Goal: Information Seeking & Learning: Compare options

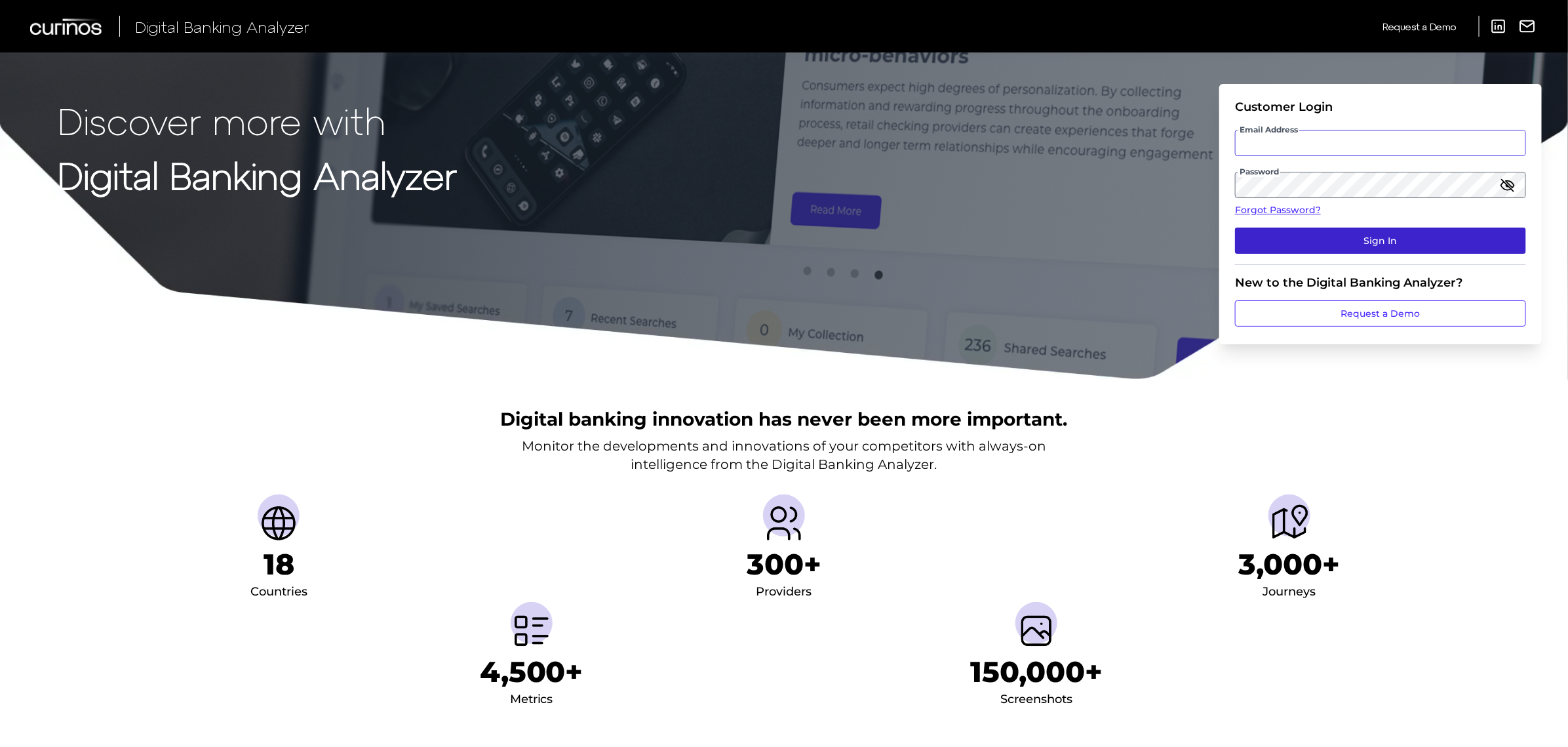
type input "[EMAIL_ADDRESS][PERSON_NAME][DOMAIN_NAME]"
click at [1382, 234] on button "Sign In" at bounding box center [1380, 241] width 291 height 26
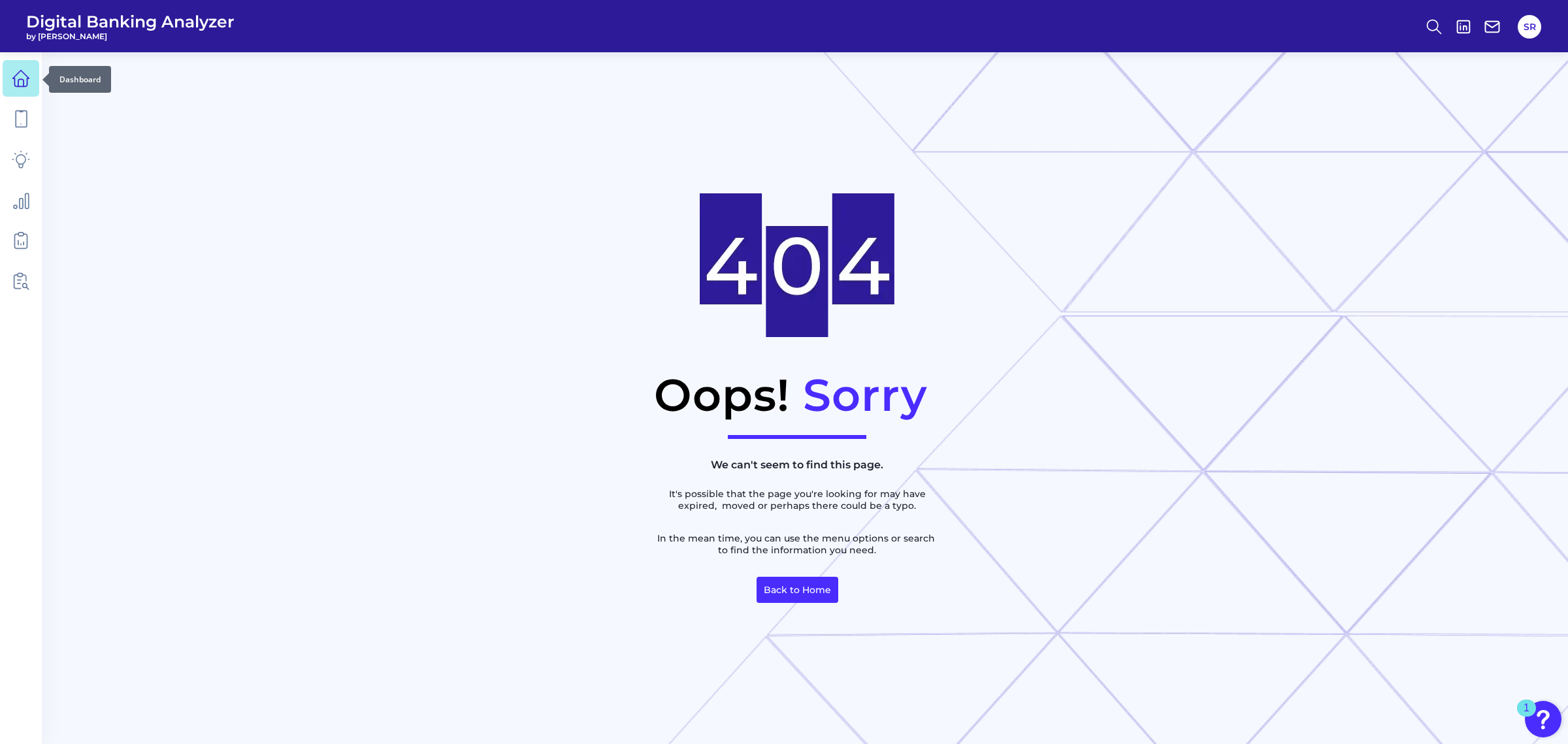
click at [31, 75] on link at bounding box center [20, 78] width 37 height 37
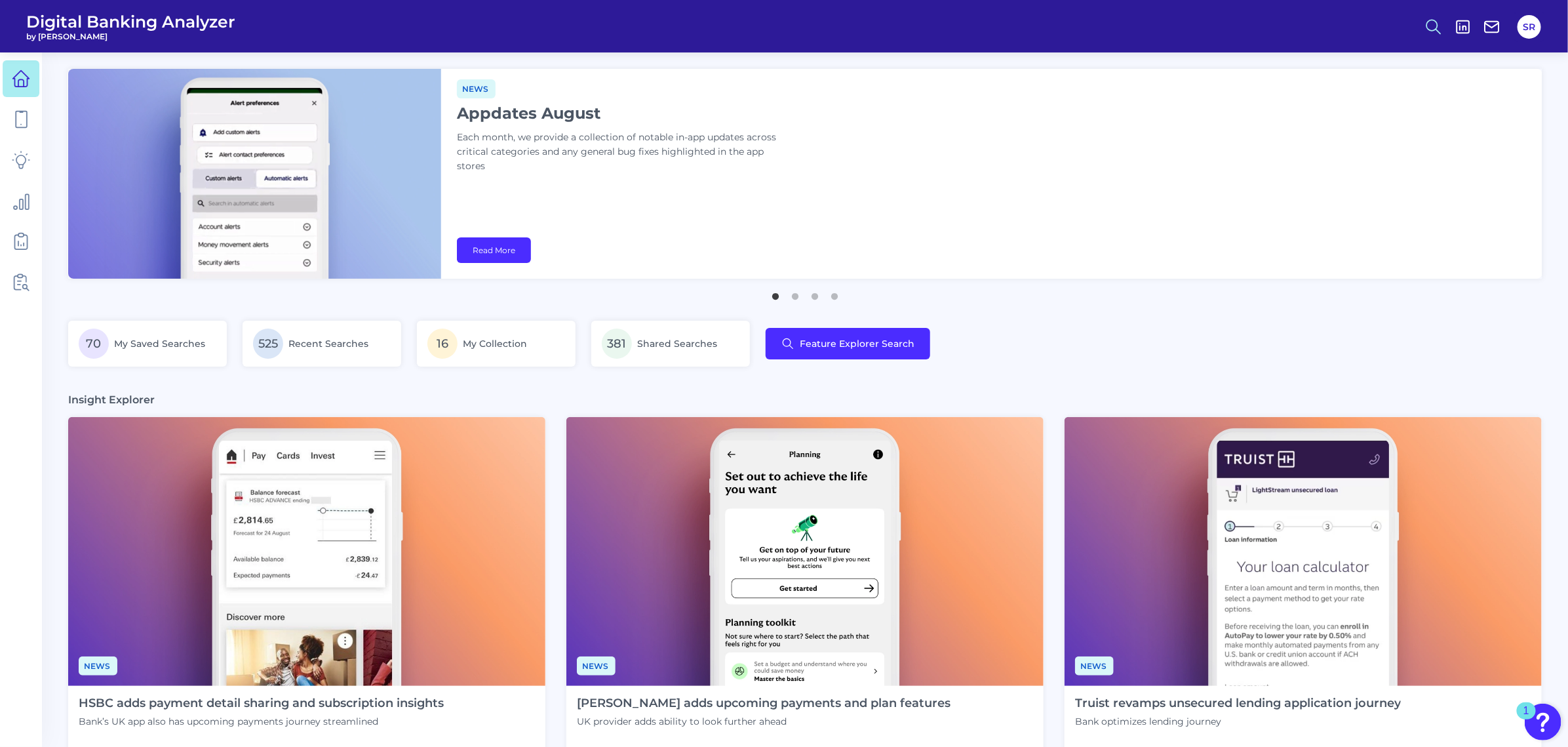
click at [1430, 24] on icon at bounding box center [1433, 26] width 18 height 18
click at [1350, 96] on button "Feature Explorer Search" at bounding box center [1369, 95] width 157 height 33
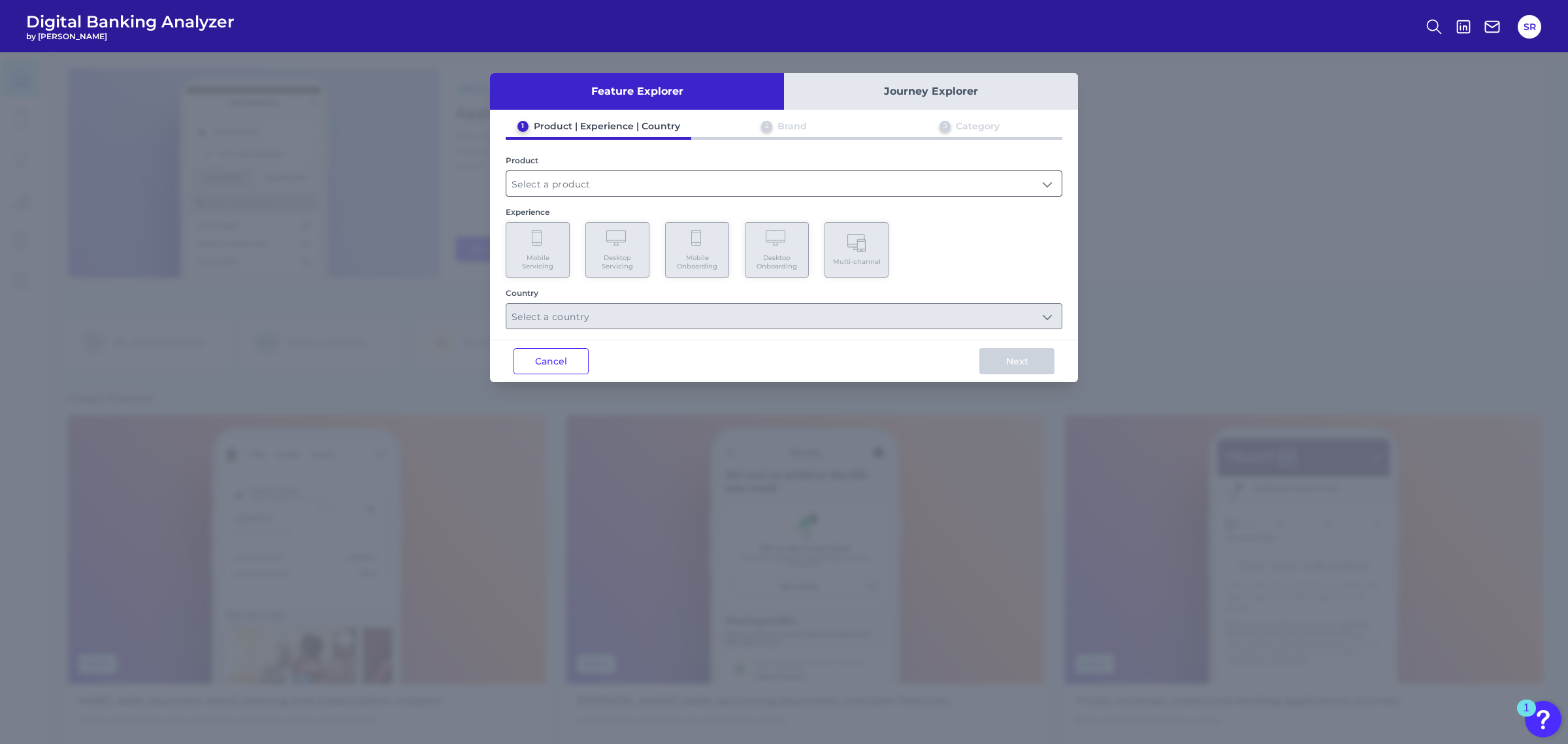
click at [612, 174] on input "text" at bounding box center [784, 183] width 556 height 25
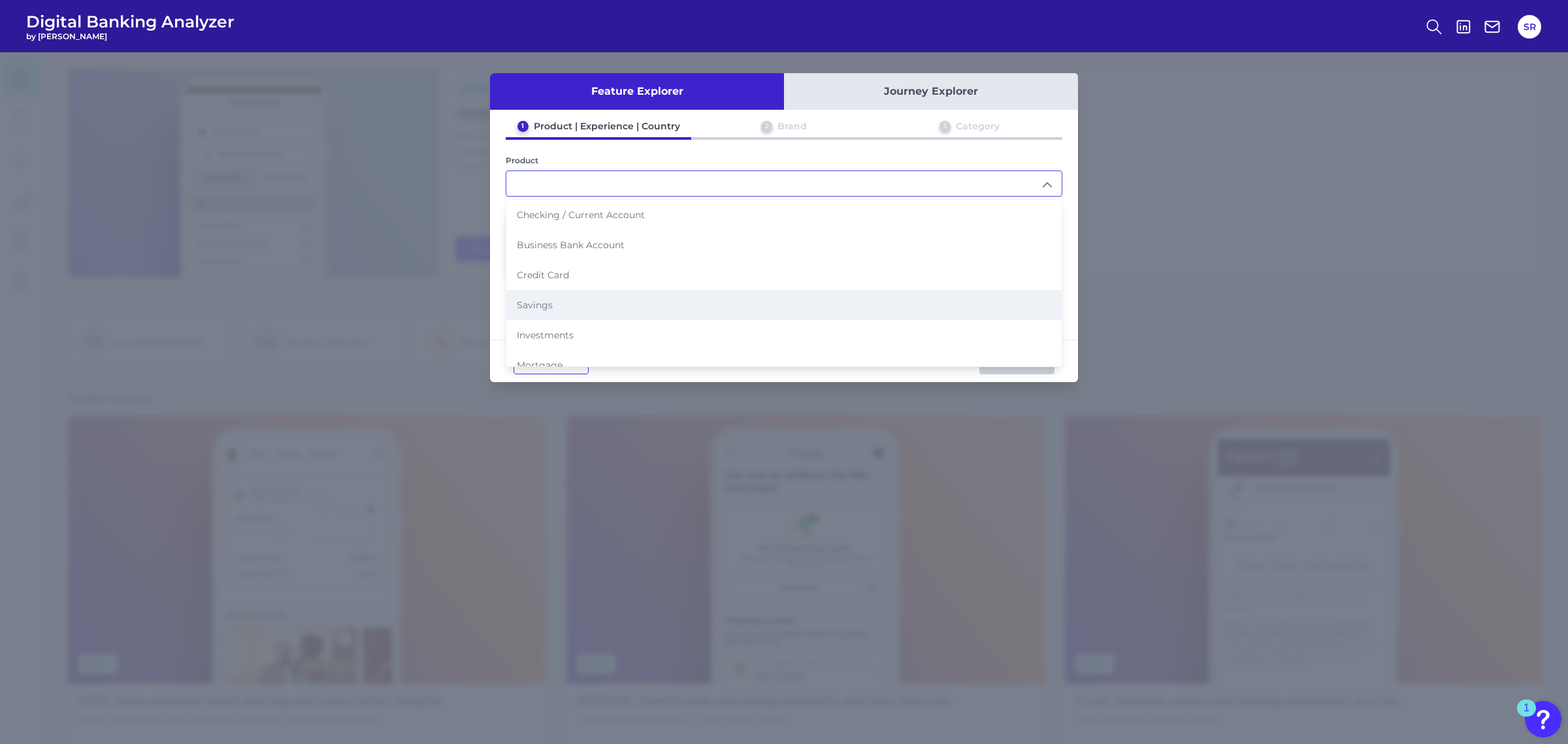
click at [580, 300] on li "Savings" at bounding box center [784, 305] width 556 height 30
type input "Savings"
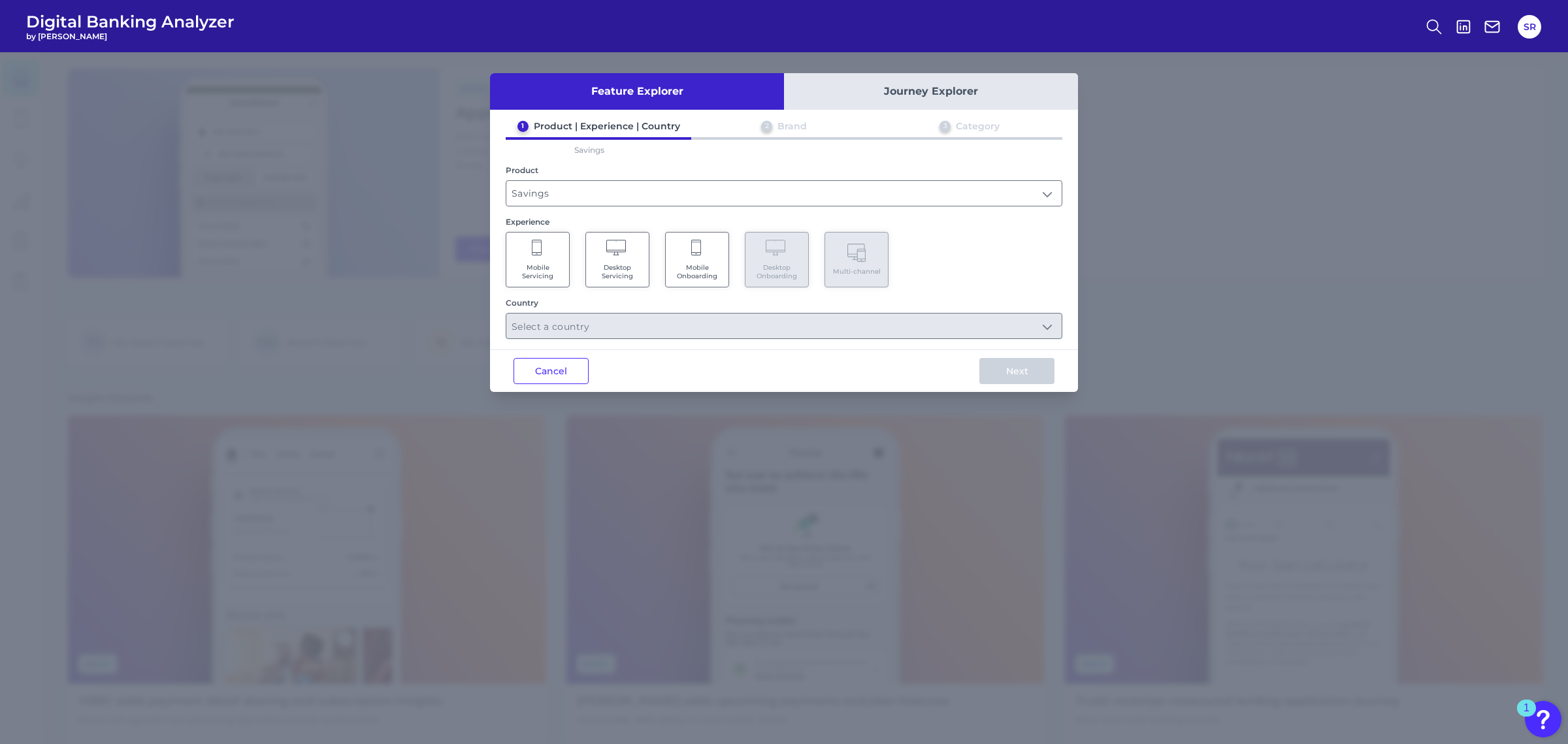
click at [688, 252] on Onboarding "Mobile Onboarding" at bounding box center [697, 260] width 64 height 56
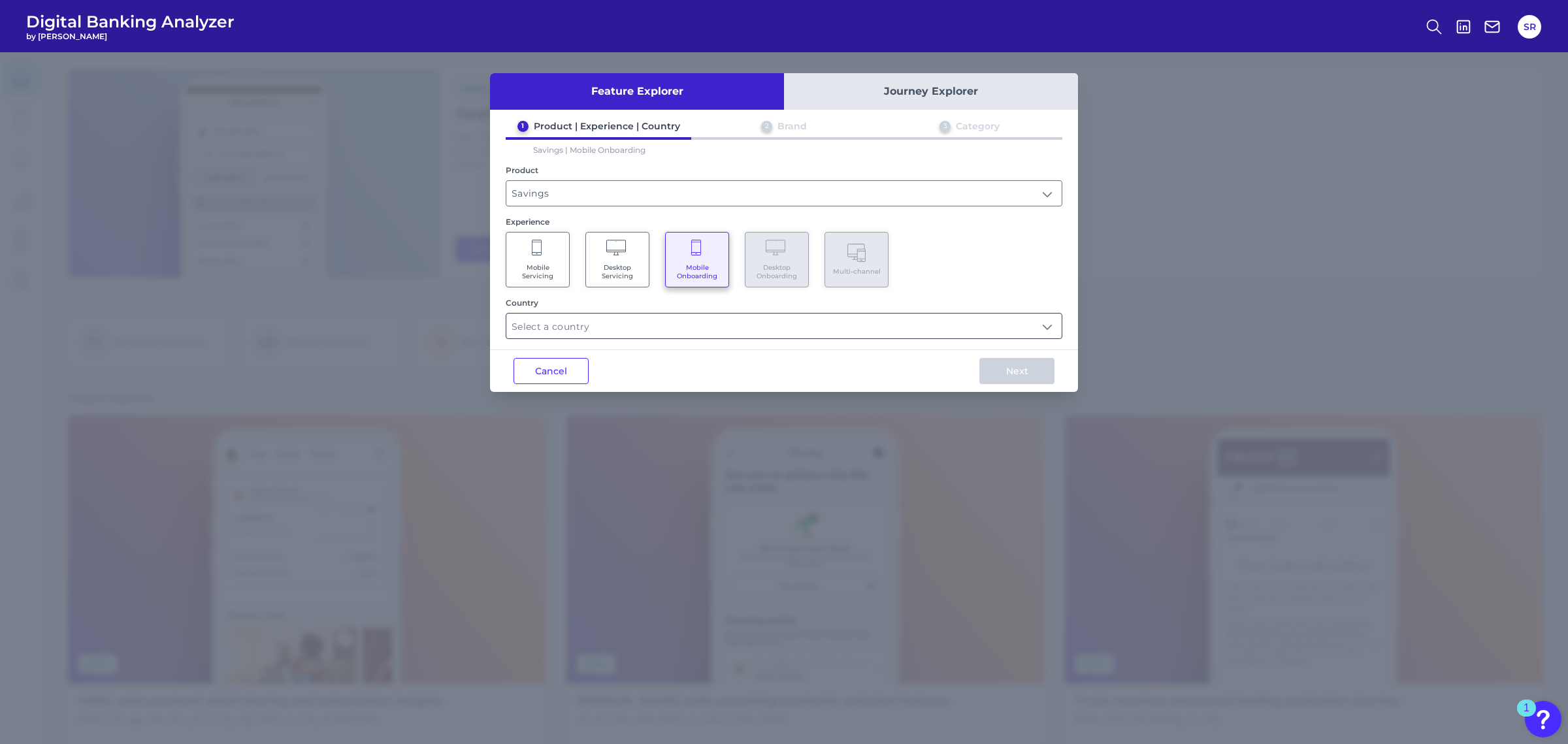
click at [718, 326] on input "text" at bounding box center [784, 326] width 556 height 25
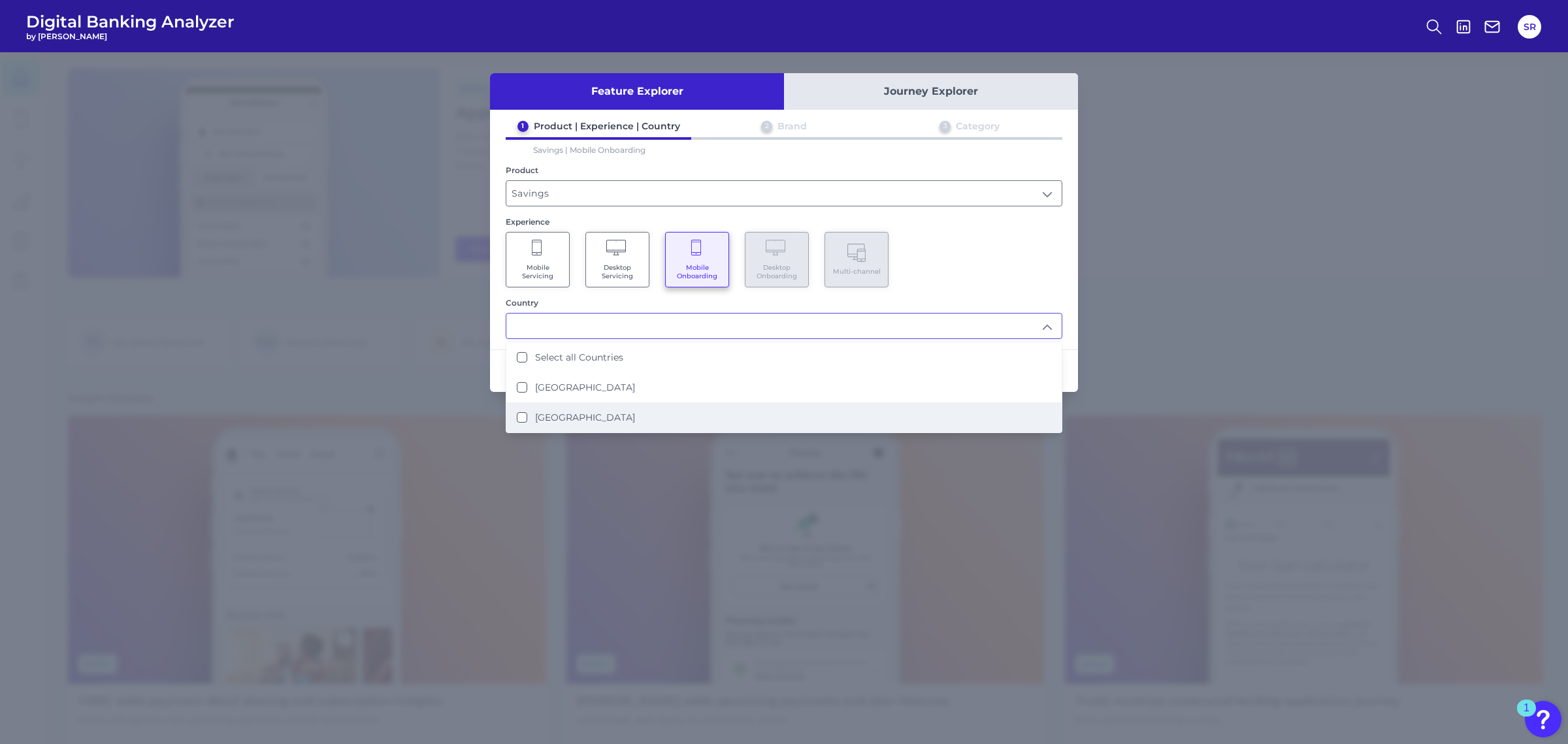
click at [601, 408] on li "[GEOGRAPHIC_DATA]" at bounding box center [784, 418] width 556 height 30
type input "[GEOGRAPHIC_DATA]"
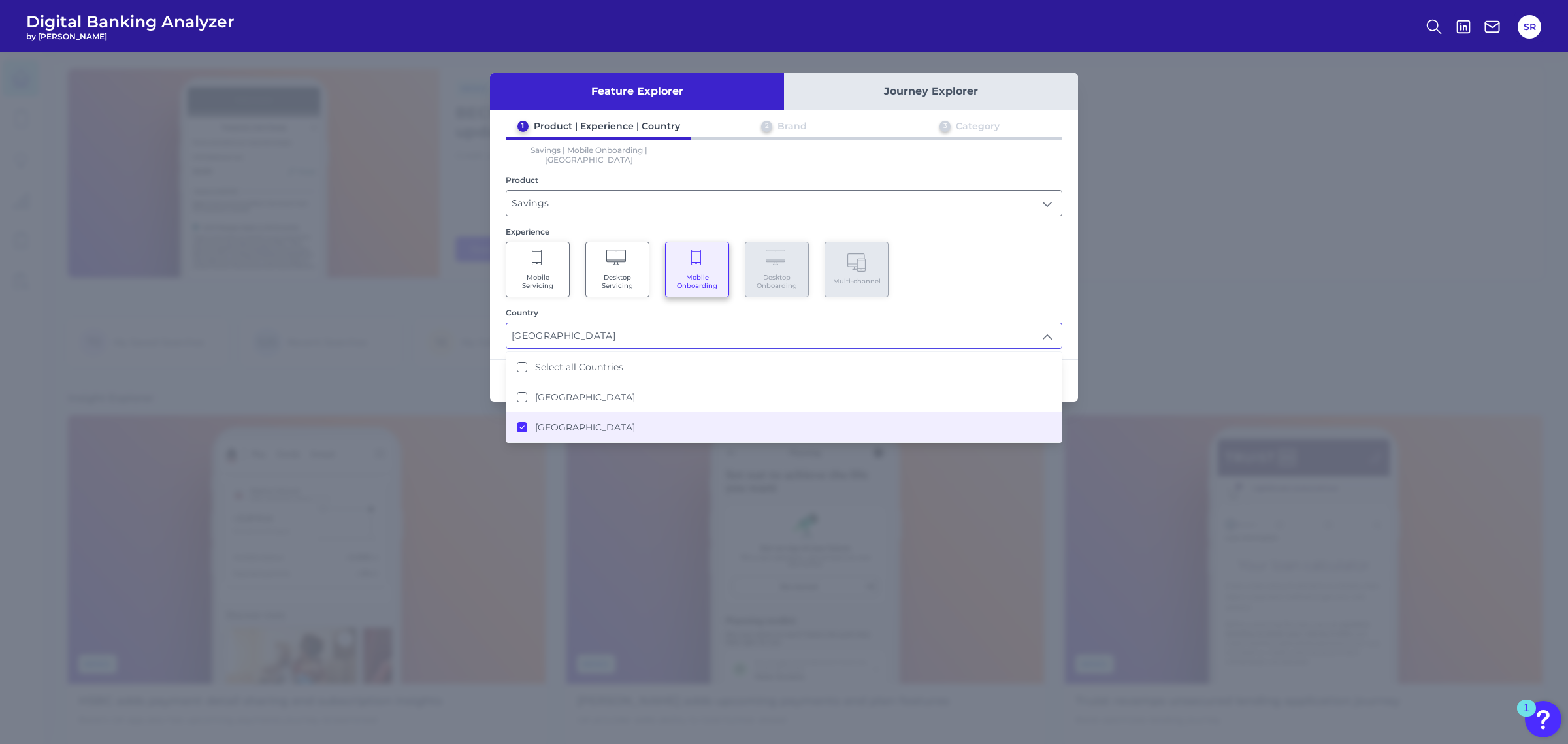
click at [966, 242] on div "Mobile Servicing Desktop Servicing Mobile Onboarding Desktop Onboarding Multi-c…" at bounding box center [784, 270] width 556 height 56
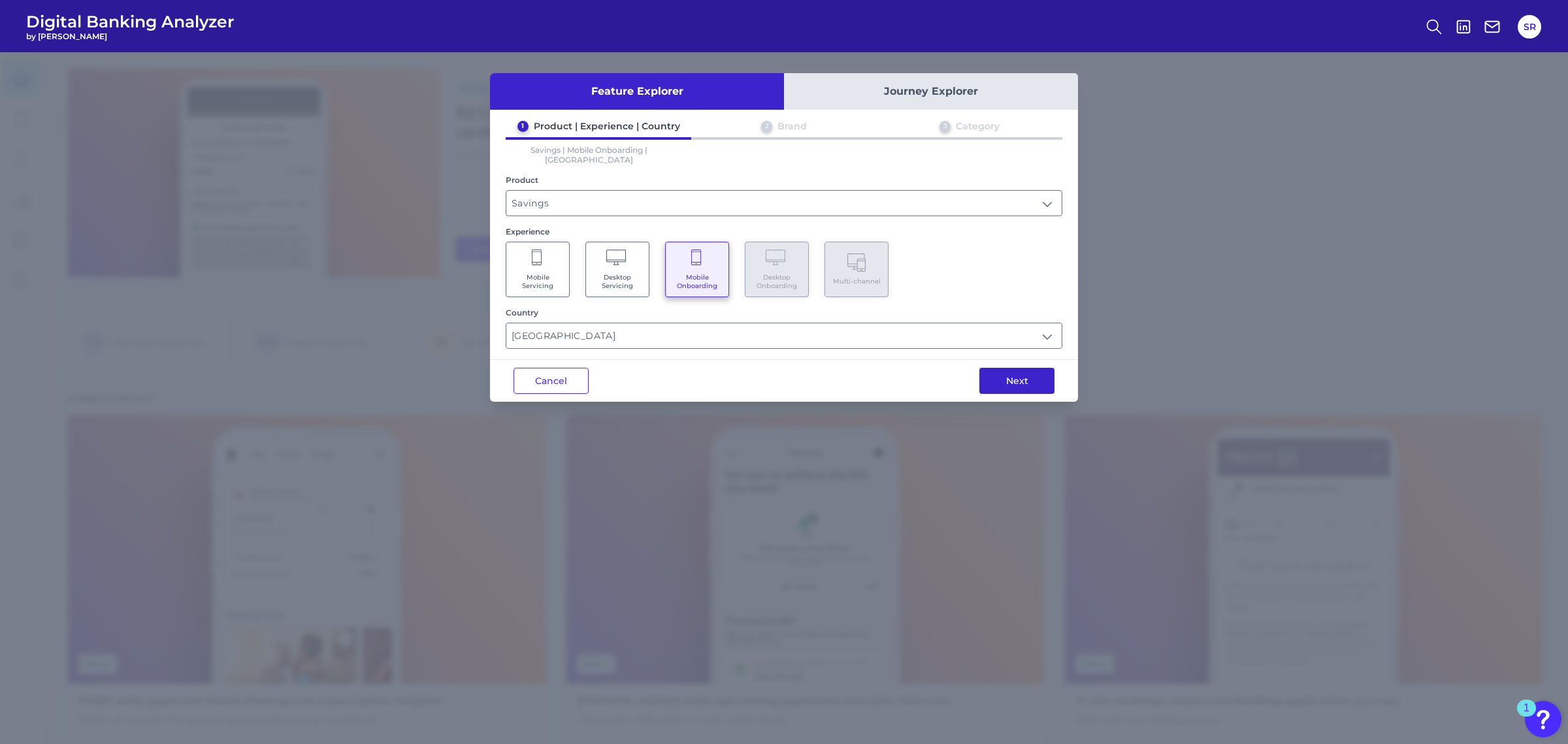
click at [1012, 372] on button "Next" at bounding box center [1017, 381] width 75 height 26
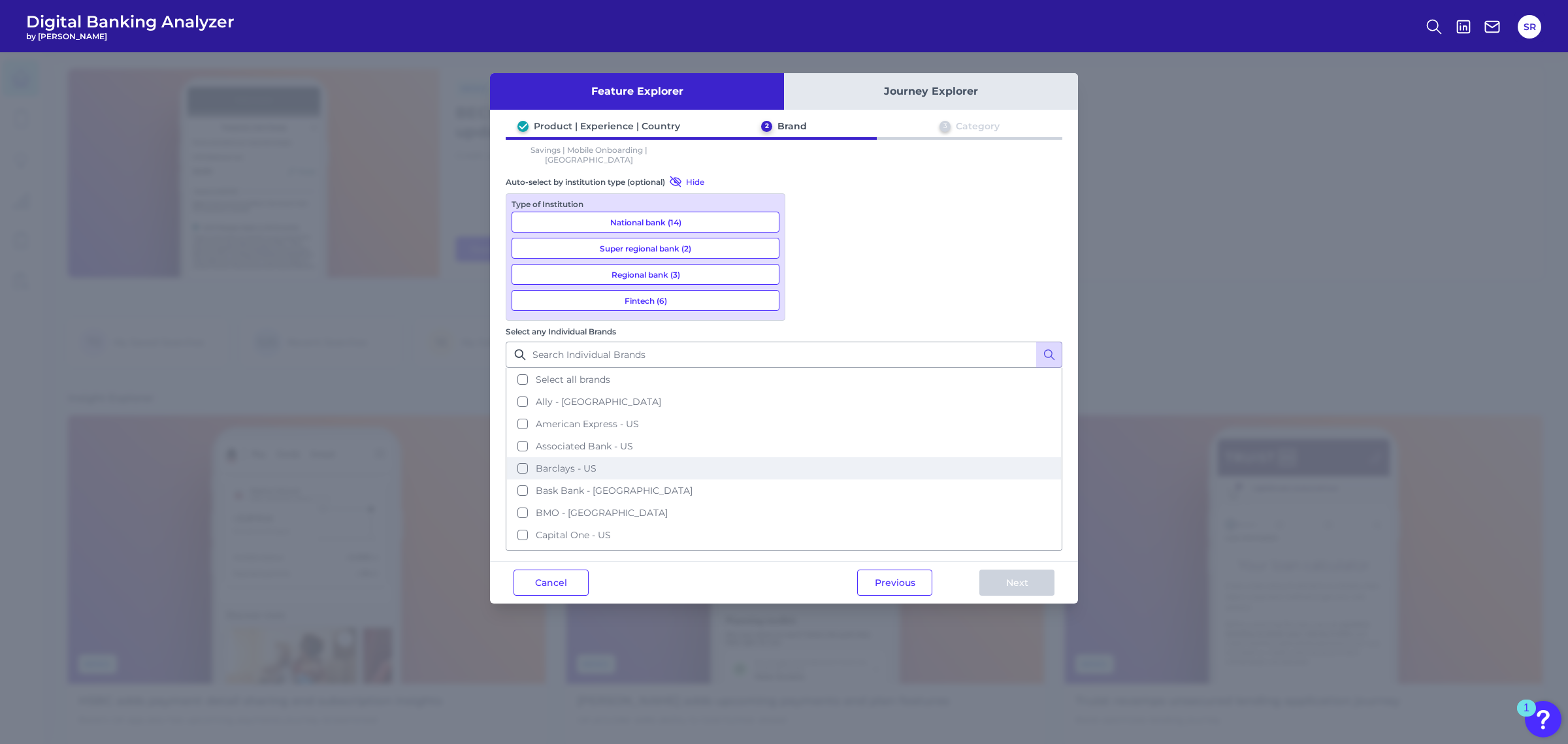
scroll to position [164, 0]
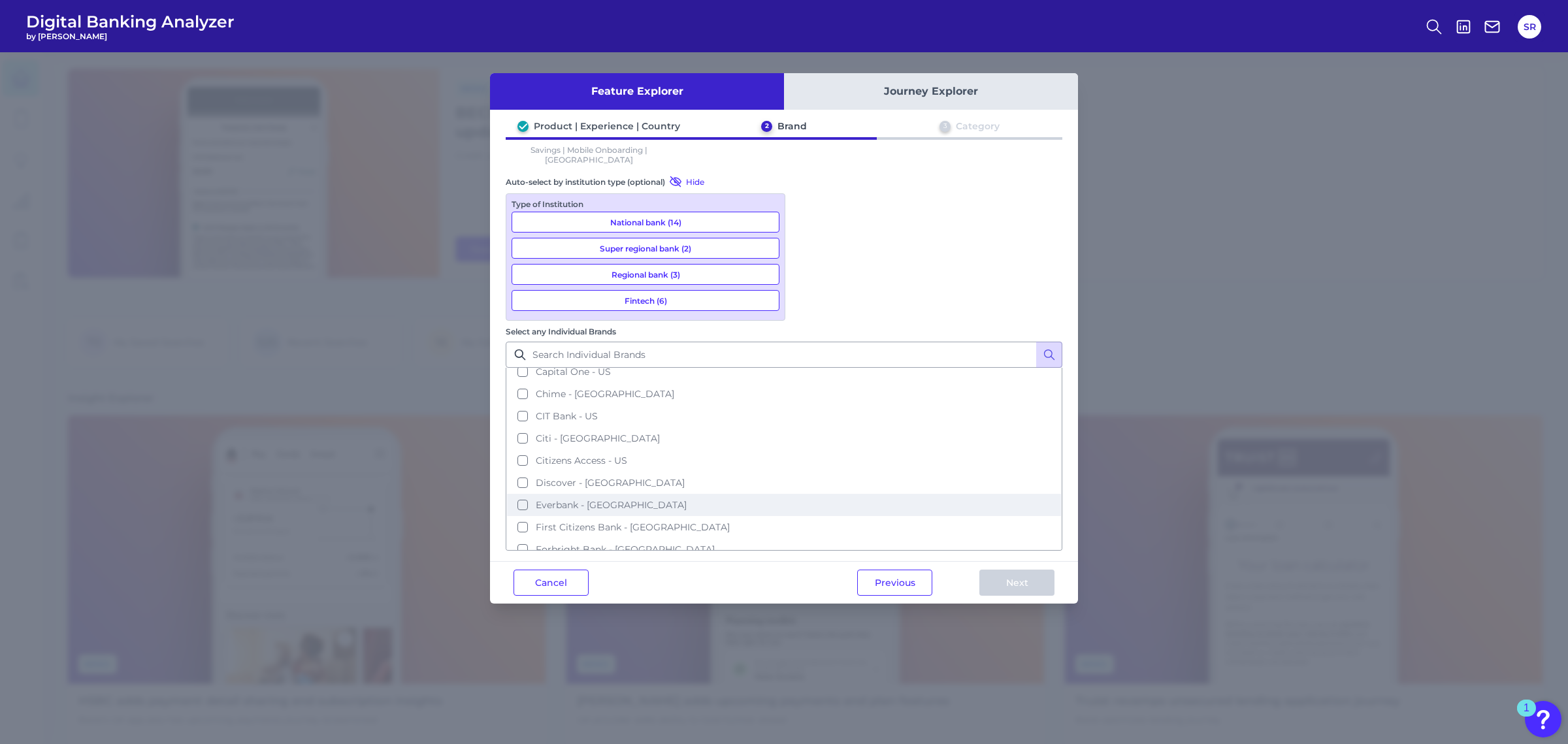
click at [687, 499] on span "Everbank - [GEOGRAPHIC_DATA]" at bounding box center [611, 505] width 151 height 12
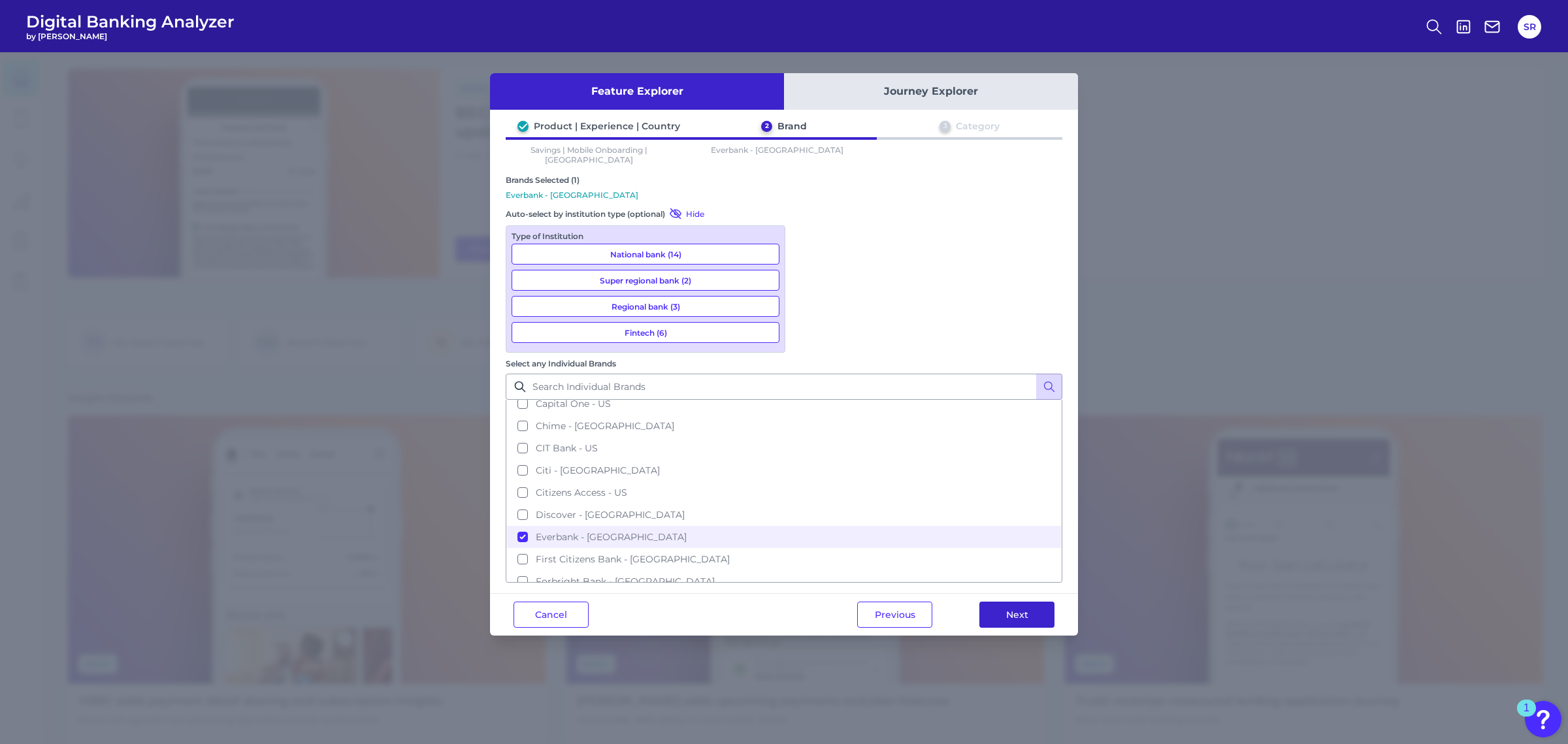
click at [1012, 602] on button "Next" at bounding box center [1017, 614] width 75 height 26
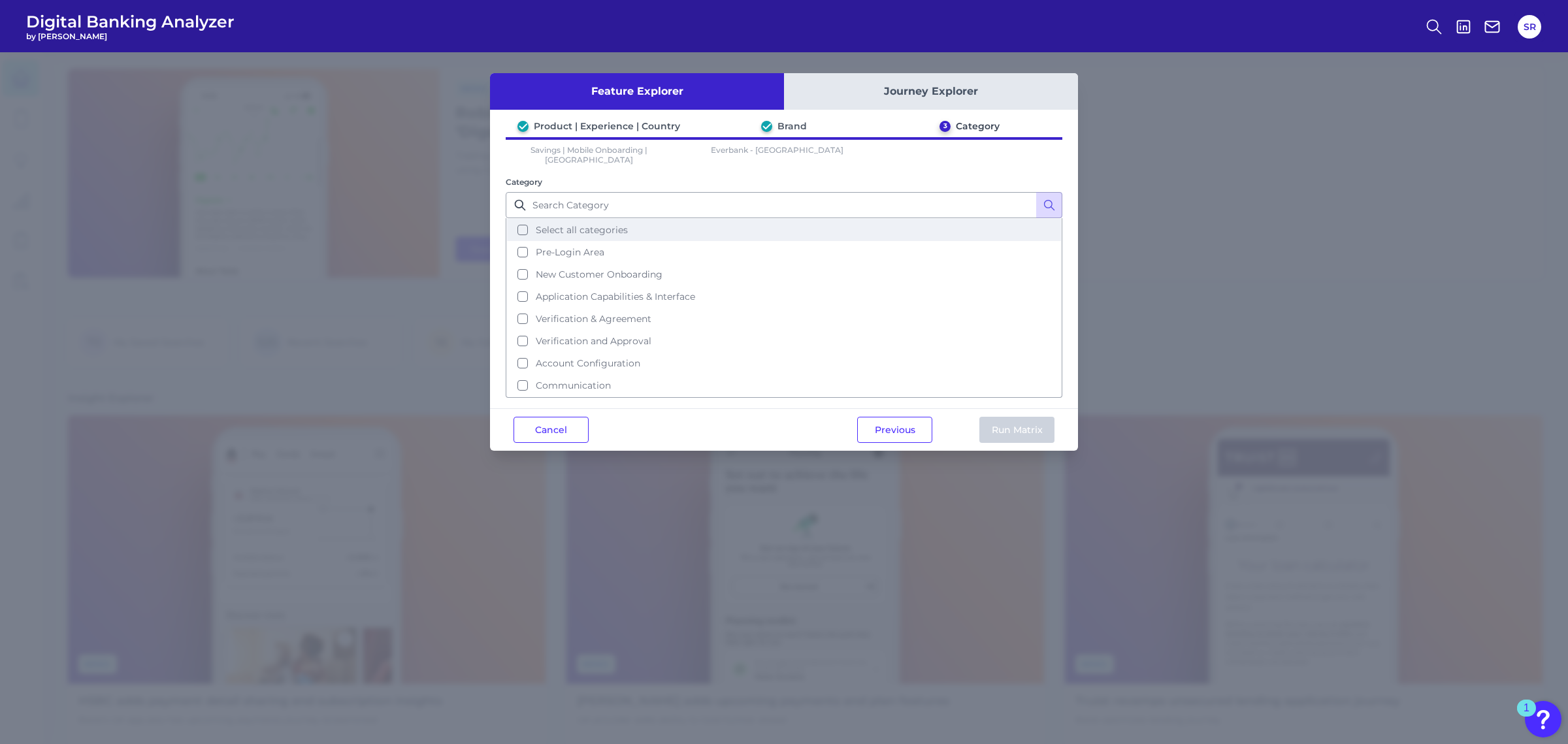
click at [523, 223] on button "Select all categories" at bounding box center [784, 229] width 554 height 22
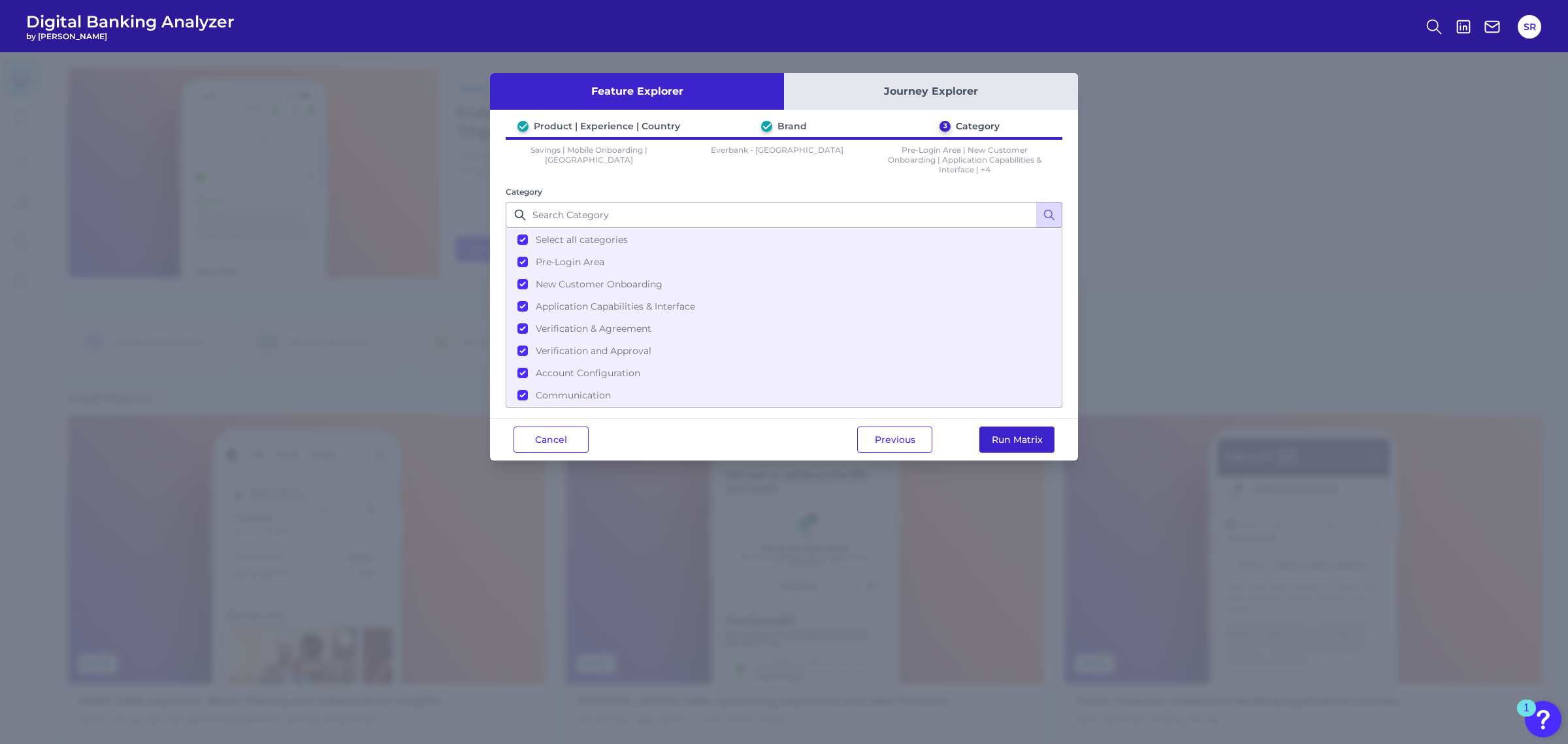
click at [1025, 430] on button "Run Matrix" at bounding box center [1017, 439] width 75 height 26
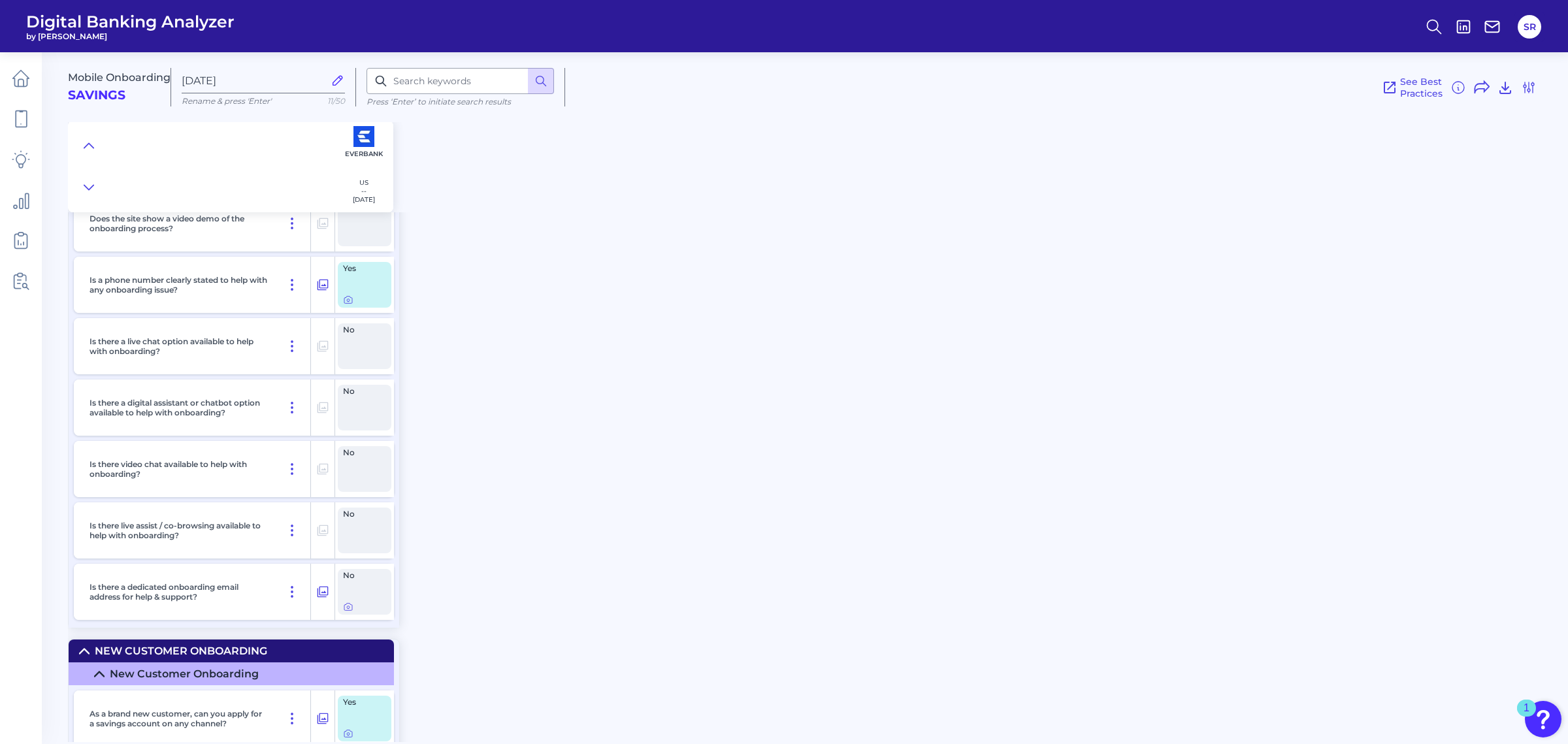
scroll to position [326, 0]
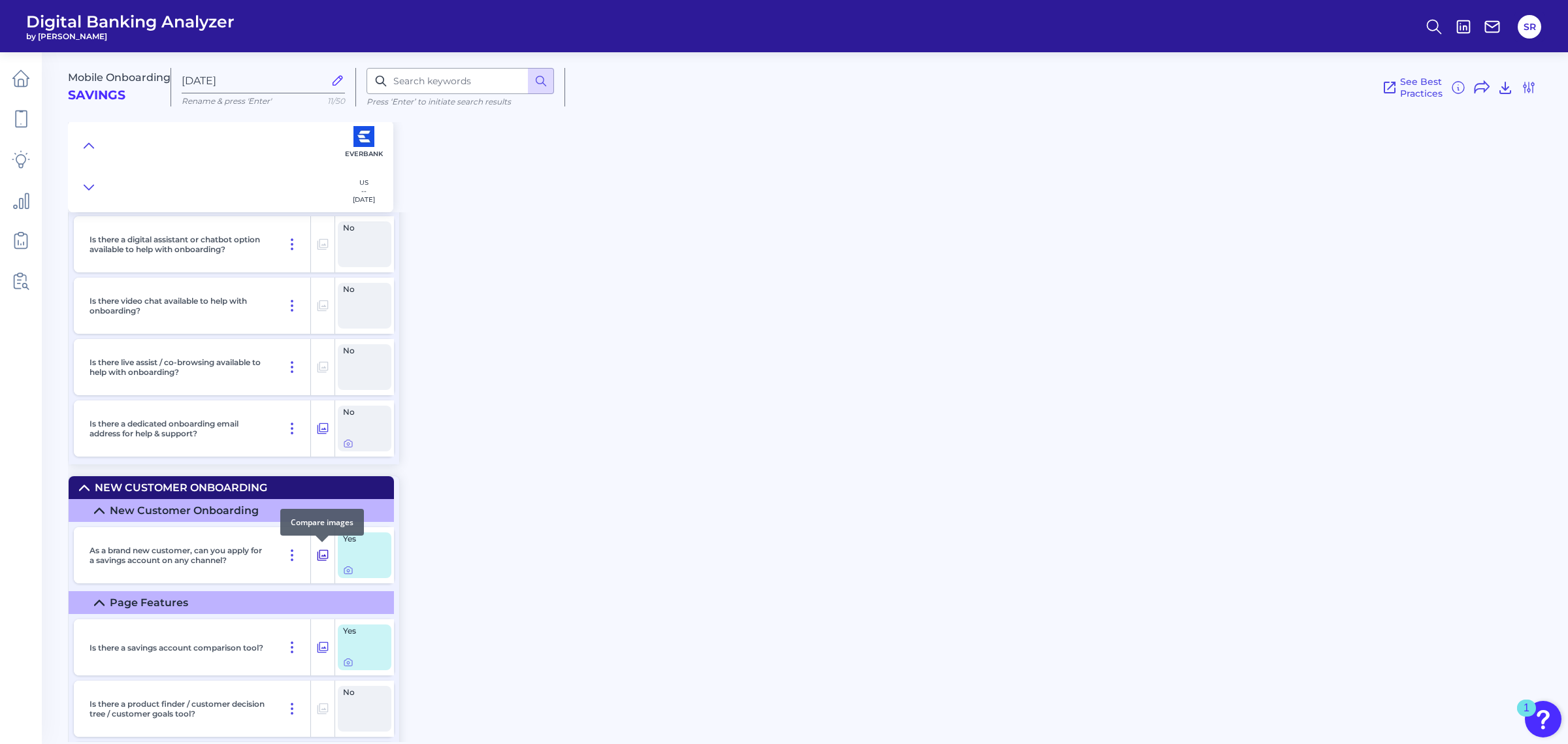
click at [325, 556] on icon at bounding box center [323, 556] width 11 height 11
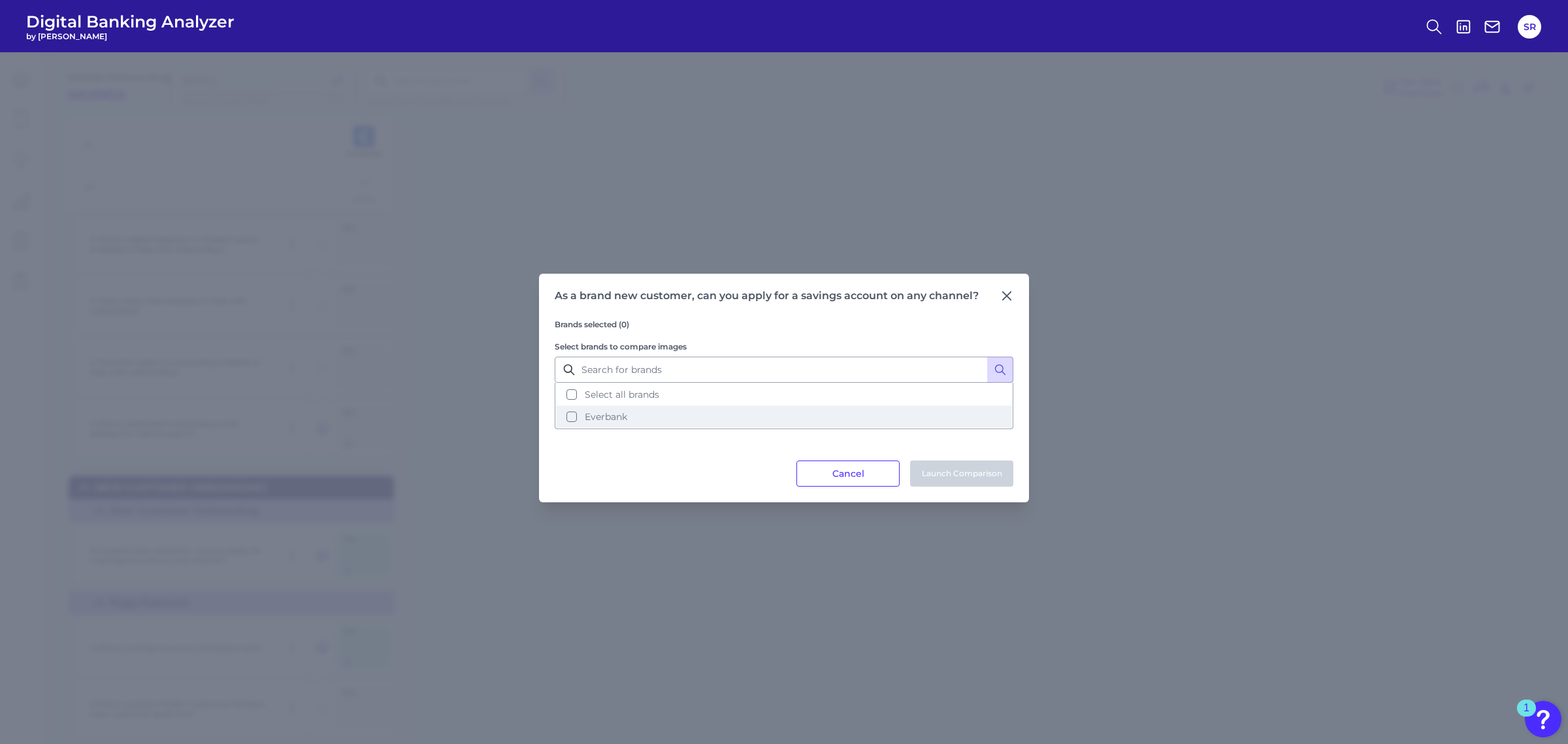
click at [649, 413] on button "Everbank" at bounding box center [784, 416] width 456 height 22
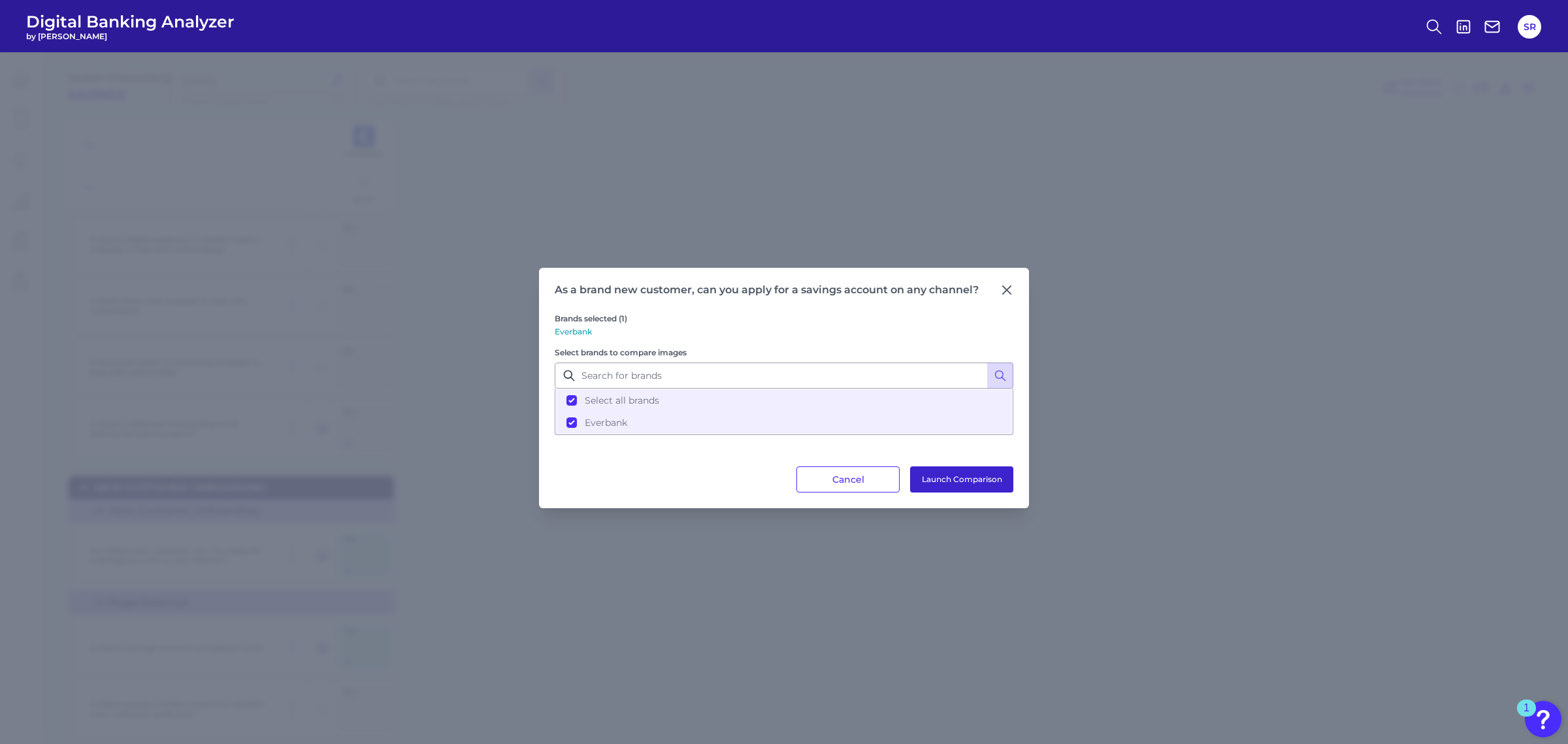
click at [983, 477] on button "Launch Comparison" at bounding box center [961, 479] width 103 height 26
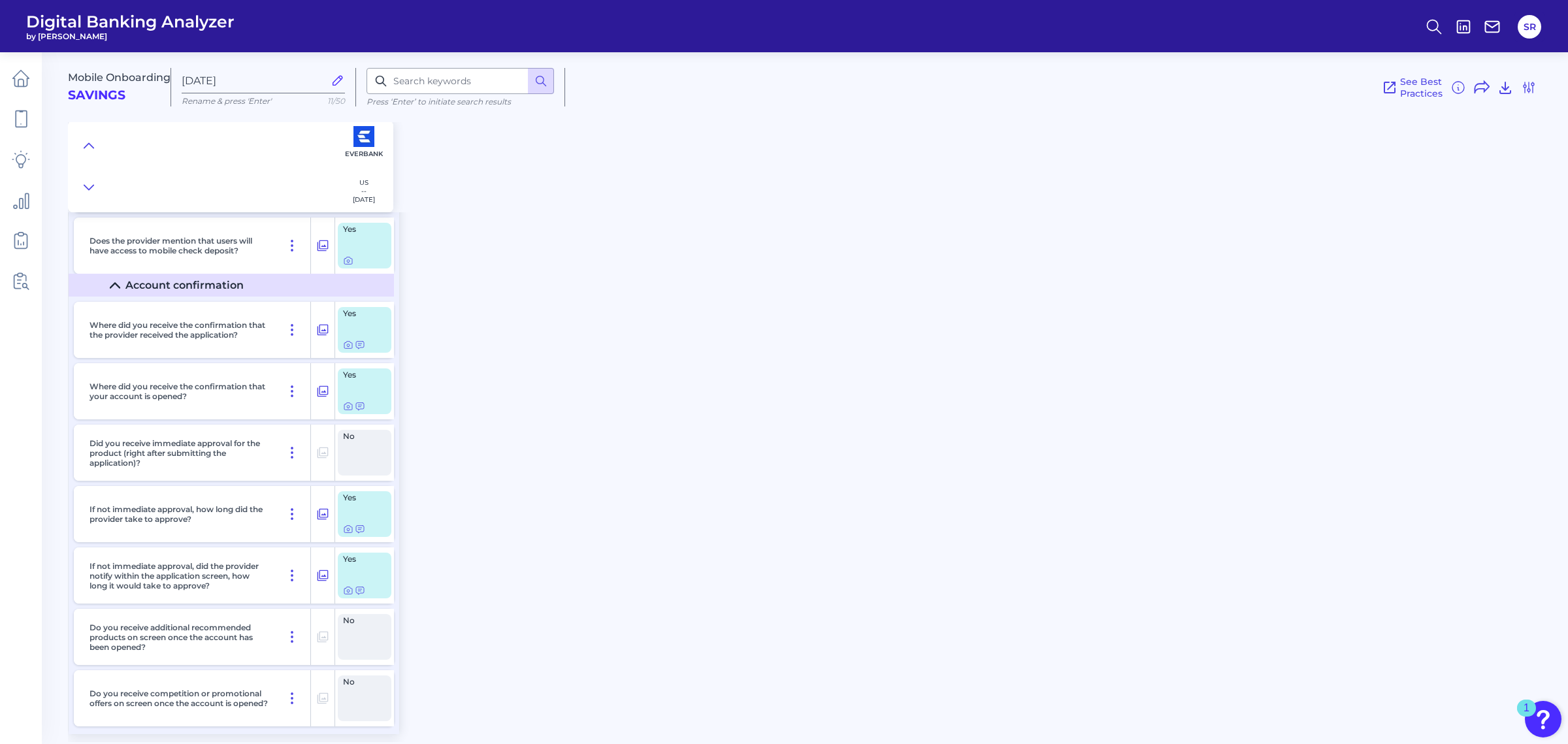
scroll to position [5880, 0]
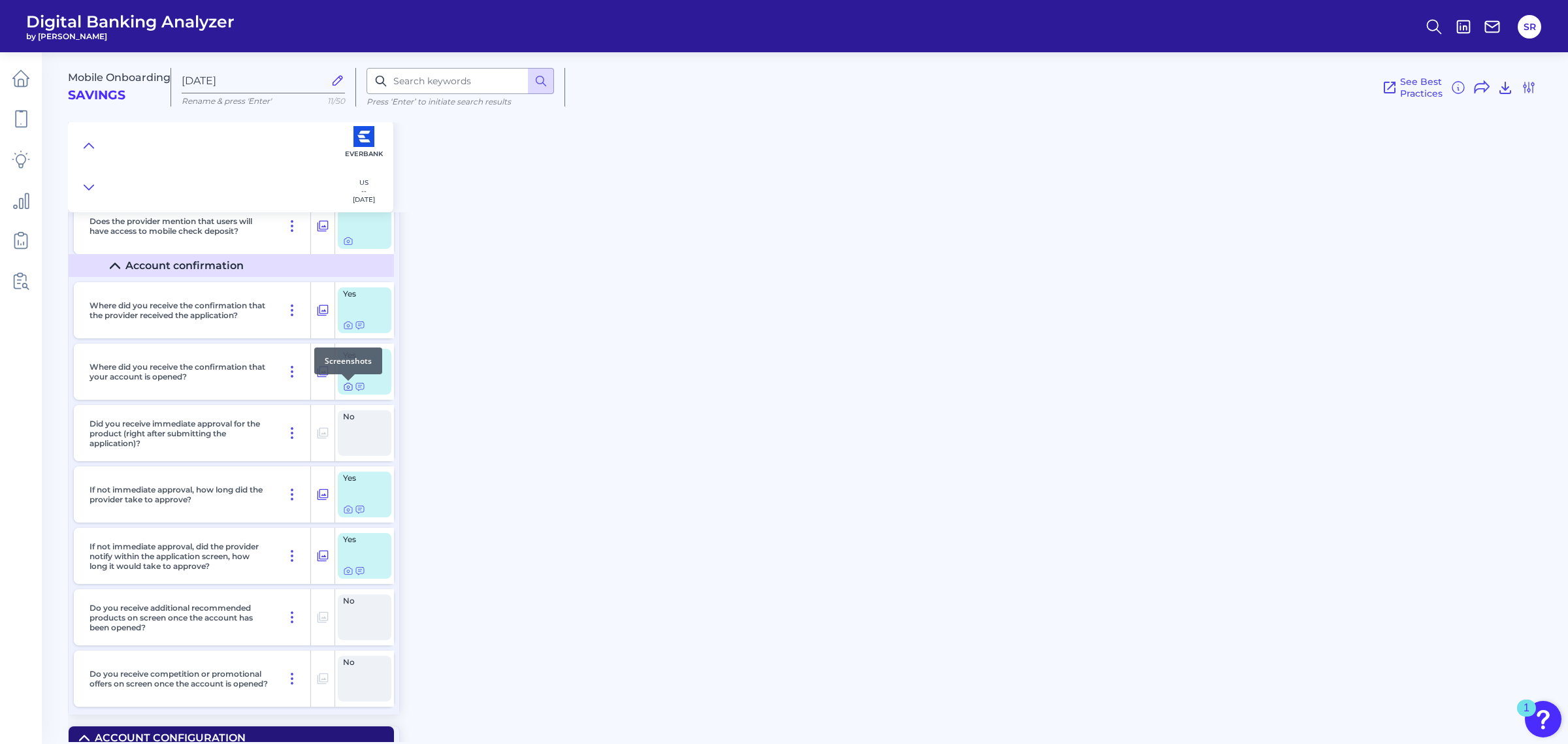
click at [348, 389] on icon at bounding box center [348, 387] width 2 height 2
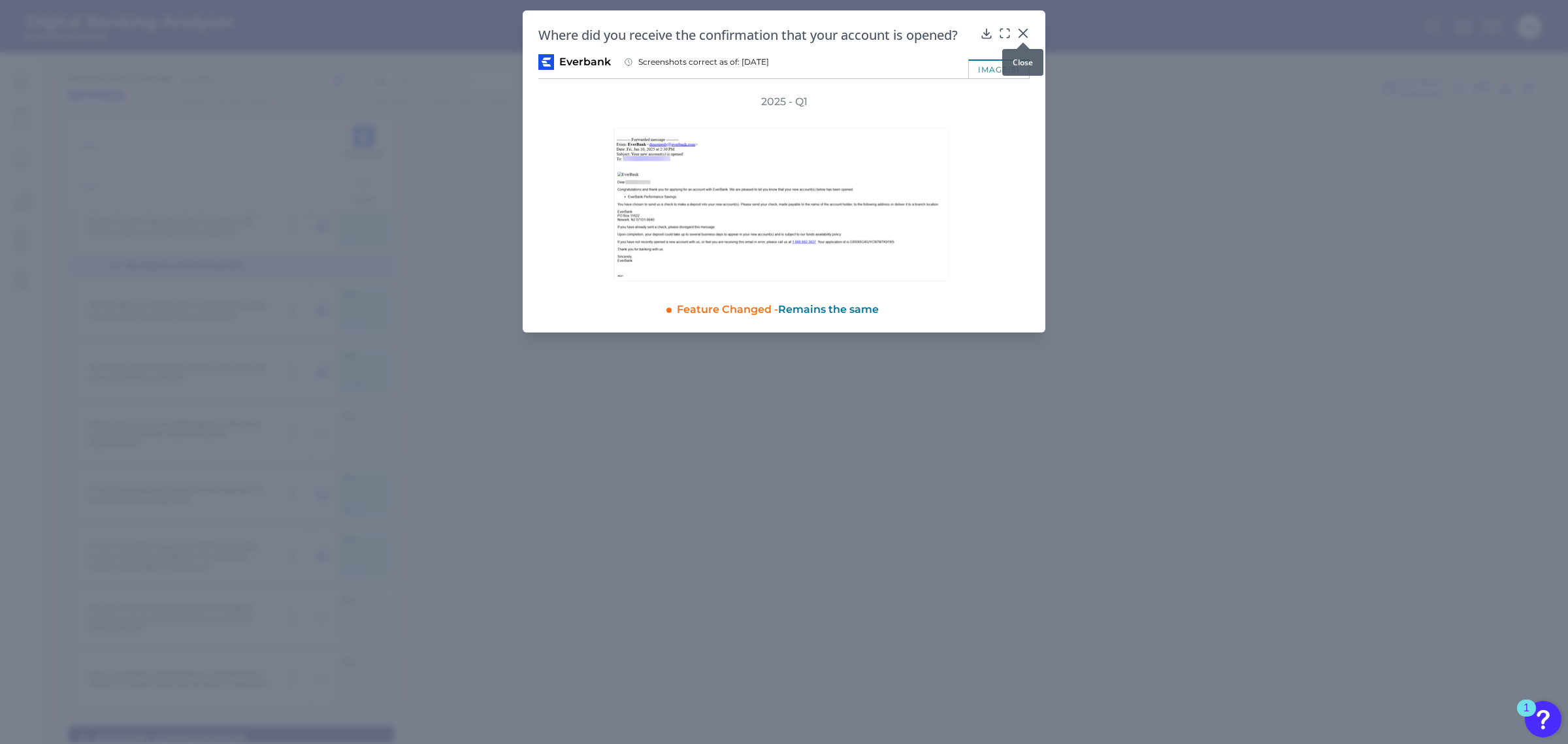
click at [1026, 35] on icon at bounding box center [1023, 33] width 13 height 13
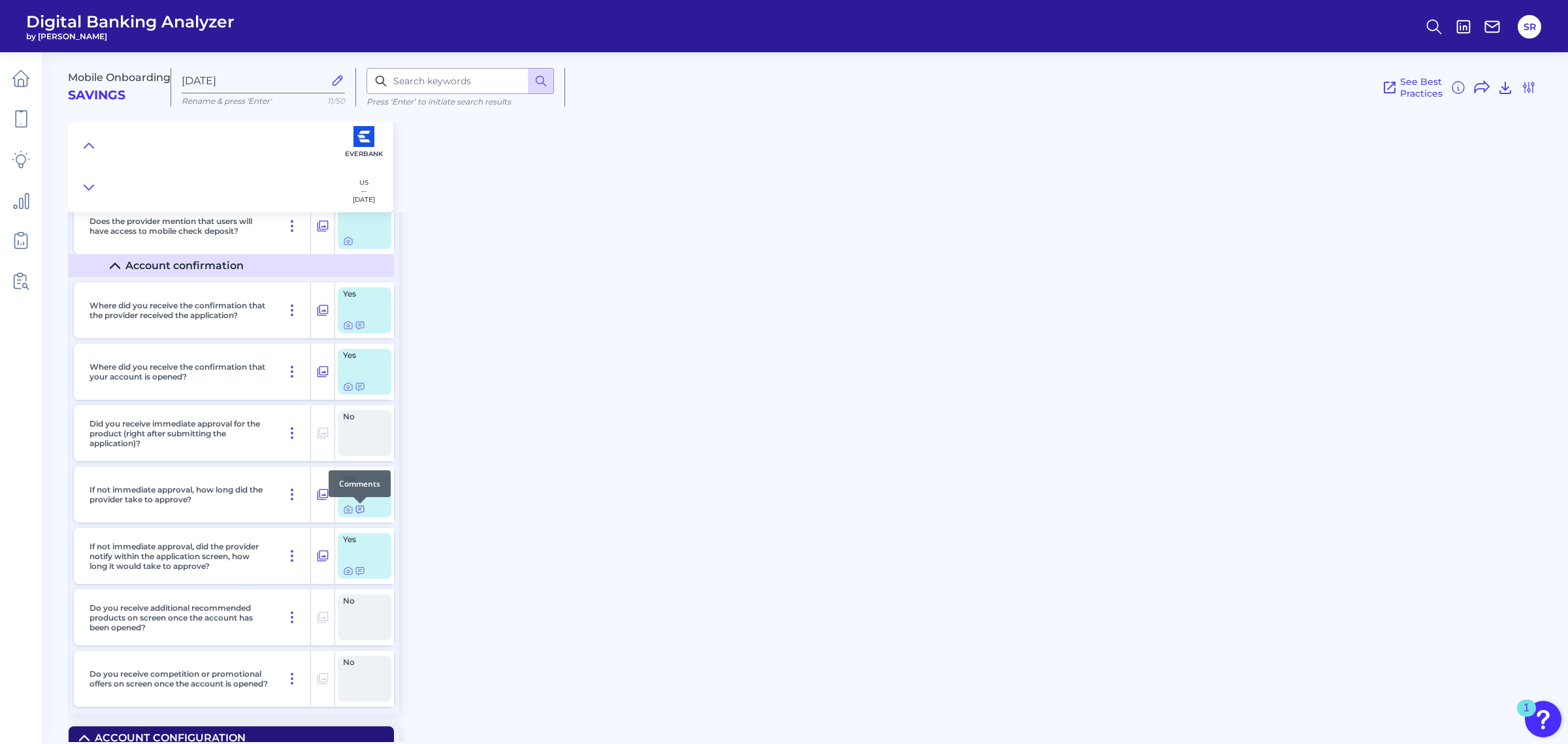
click at [359, 514] on icon at bounding box center [360, 510] width 11 height 11
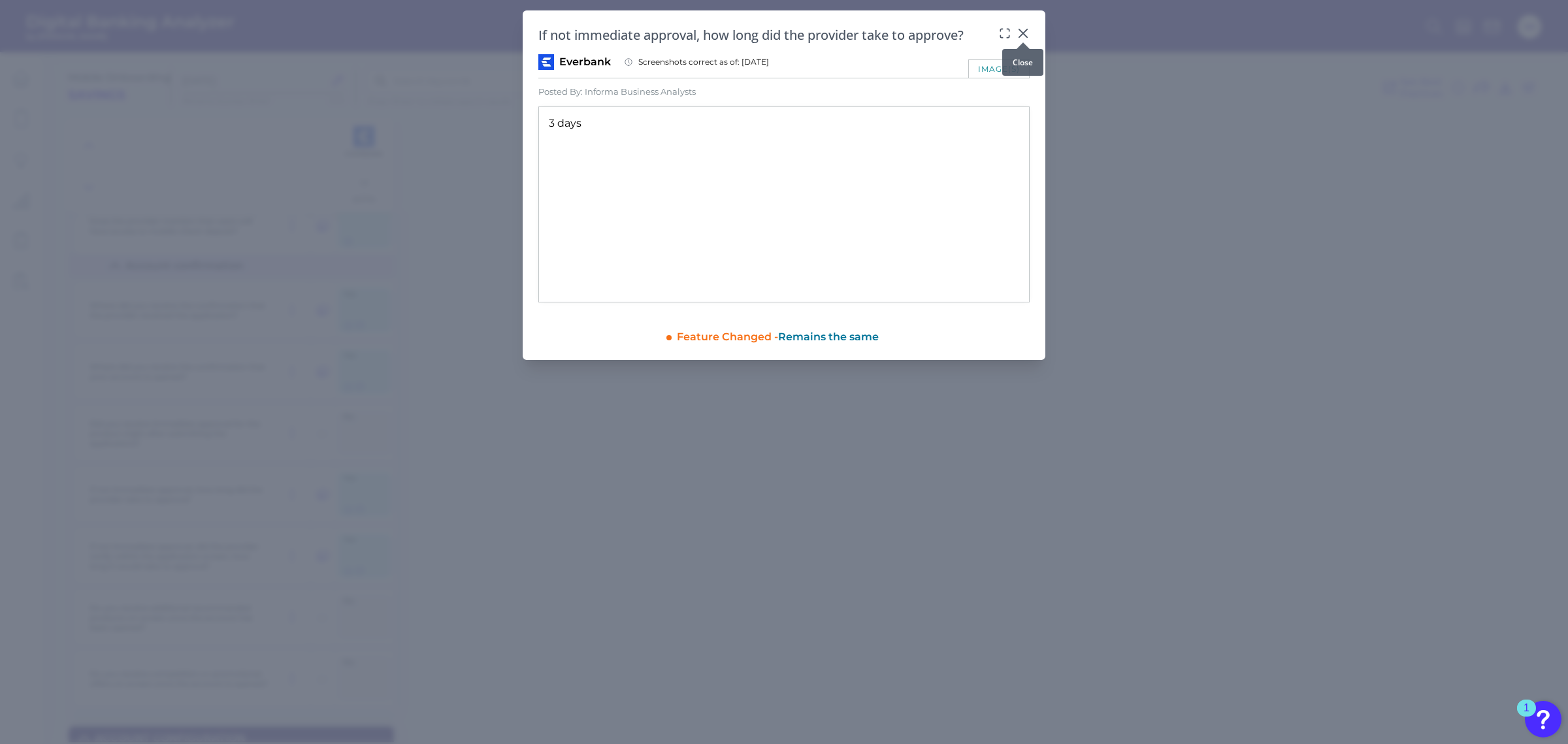
click at [1021, 35] on icon at bounding box center [1023, 33] width 8 height 8
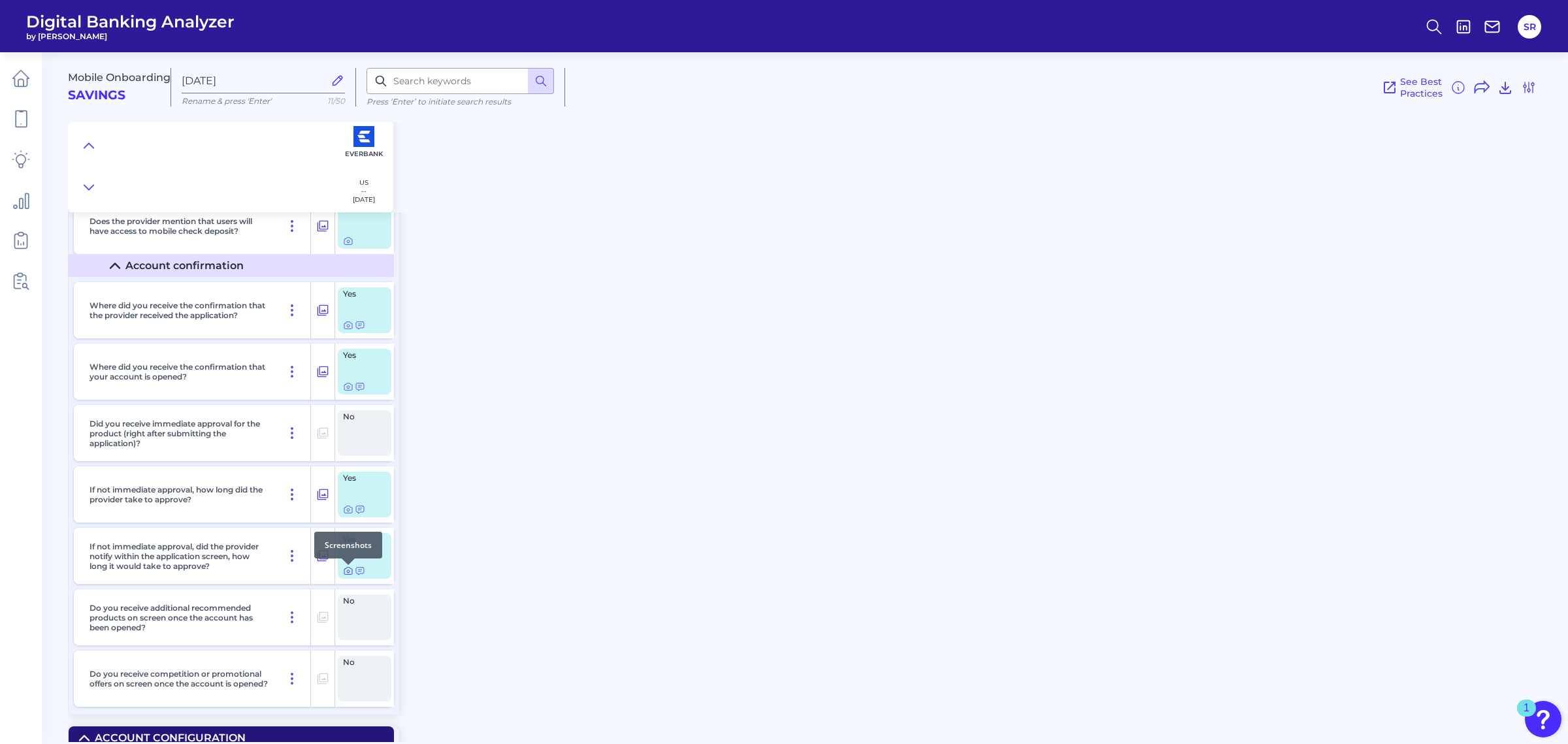
click at [346, 575] on icon at bounding box center [348, 571] width 11 height 11
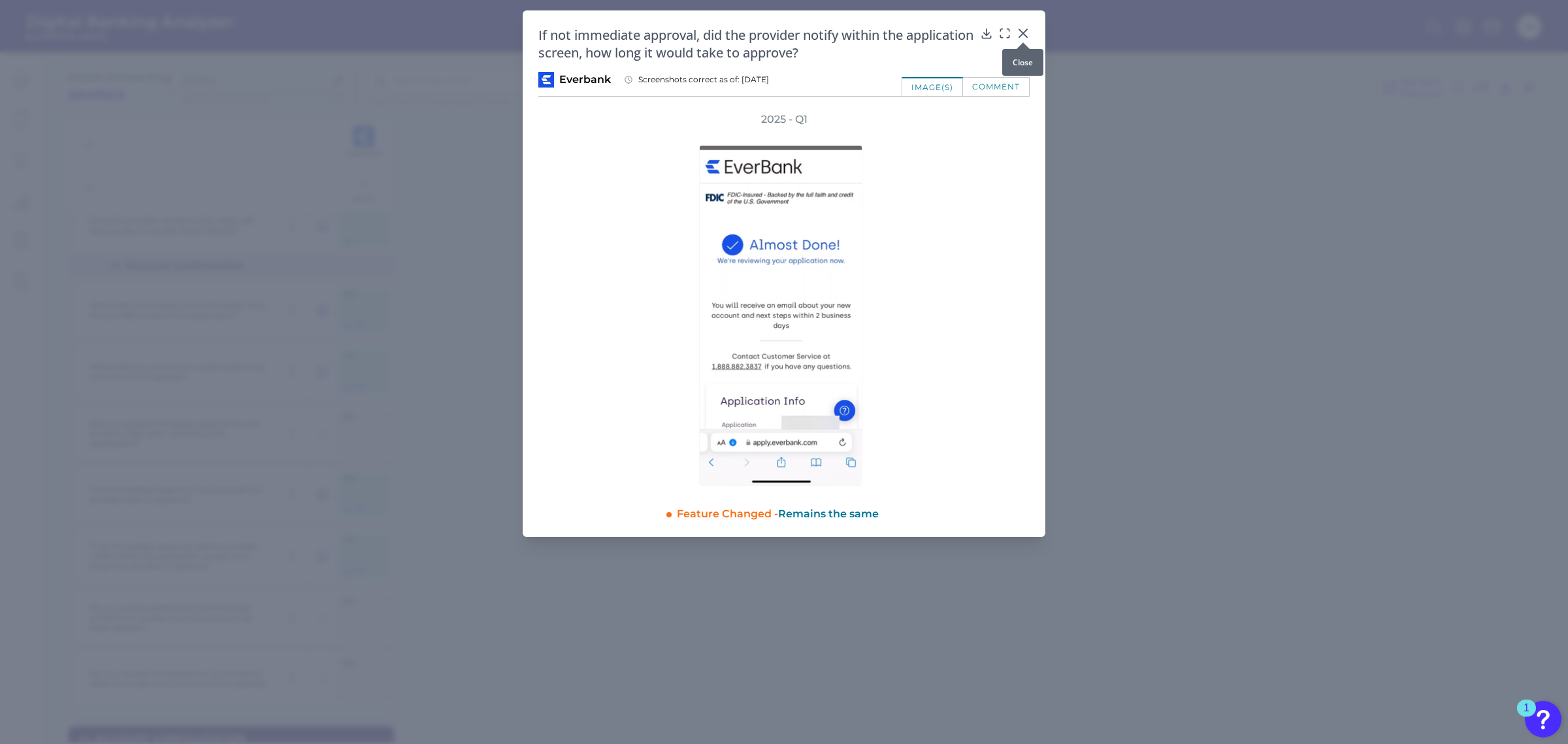
click at [1019, 32] on icon at bounding box center [1023, 33] width 13 height 13
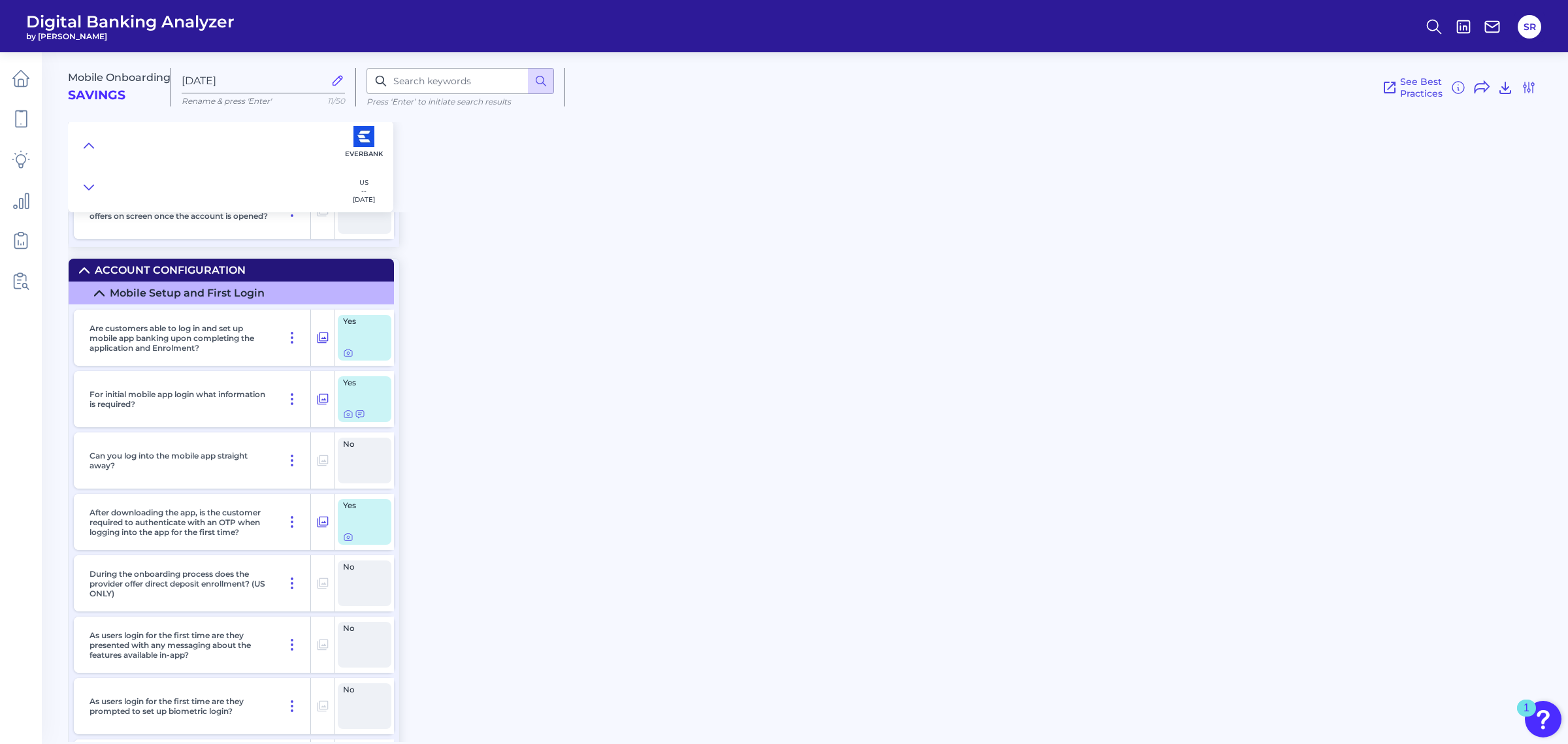
scroll to position [6370, 0]
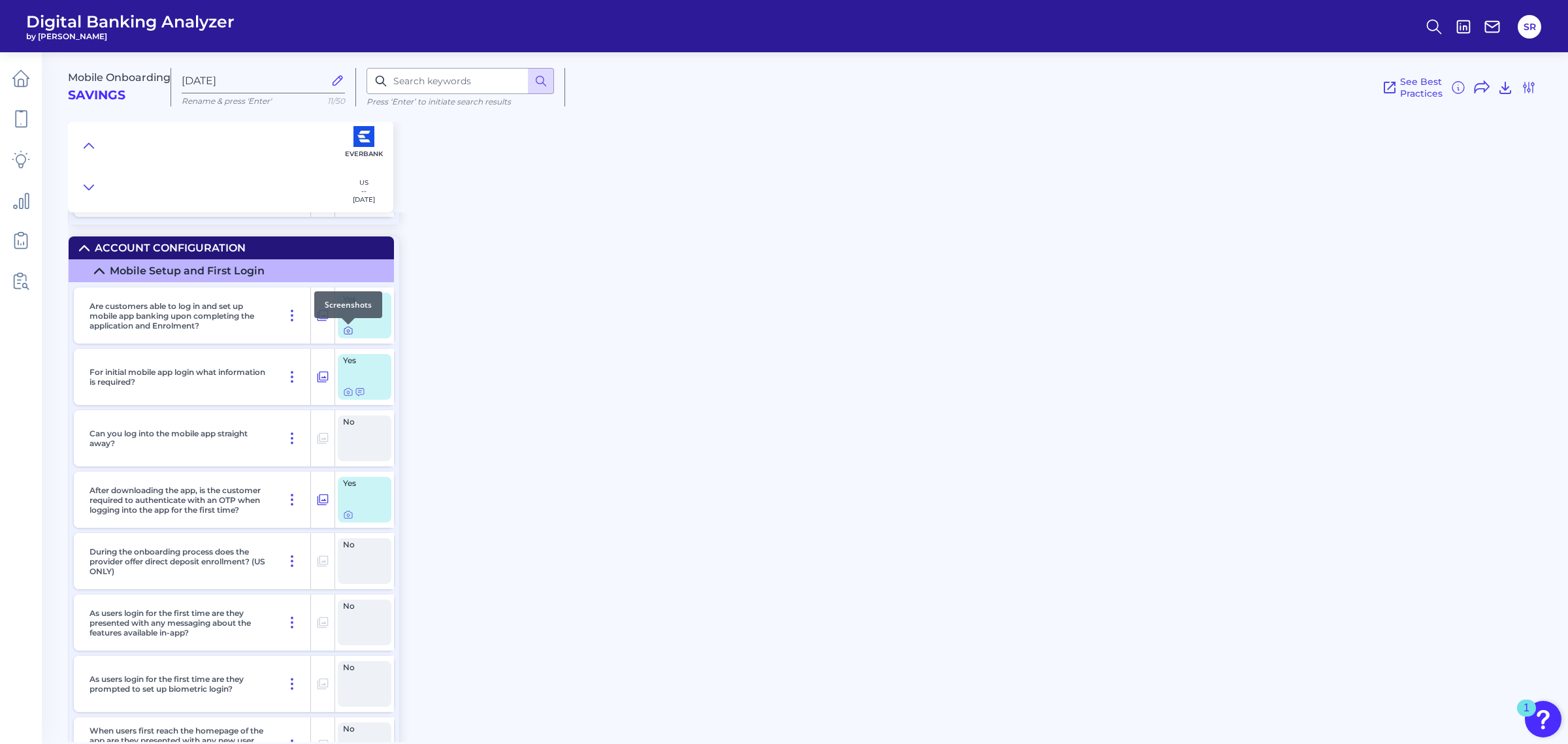
click at [351, 331] on icon at bounding box center [348, 331] width 11 height 11
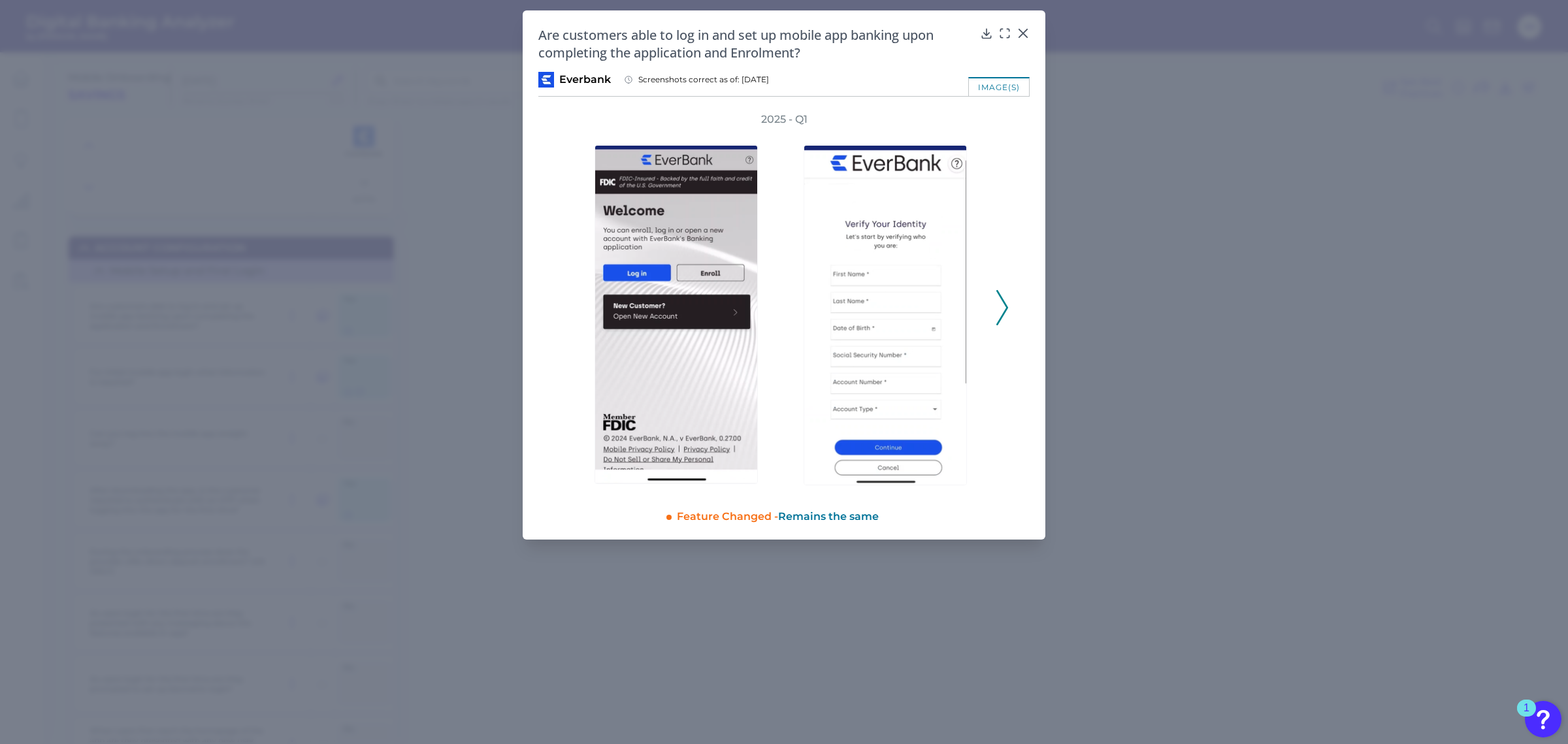
click at [1002, 312] on icon at bounding box center [1003, 308] width 12 height 35
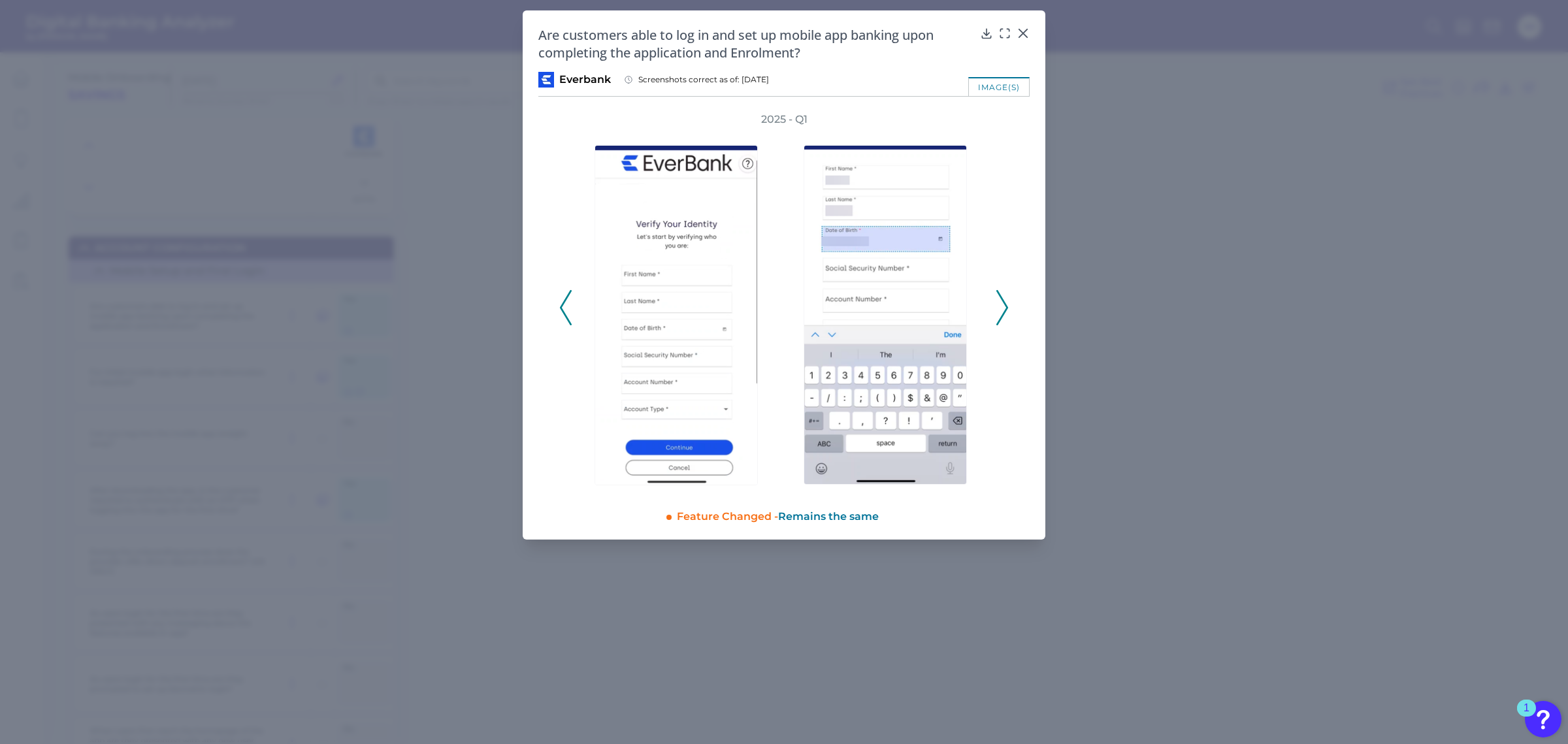
click at [565, 317] on icon at bounding box center [566, 308] width 12 height 35
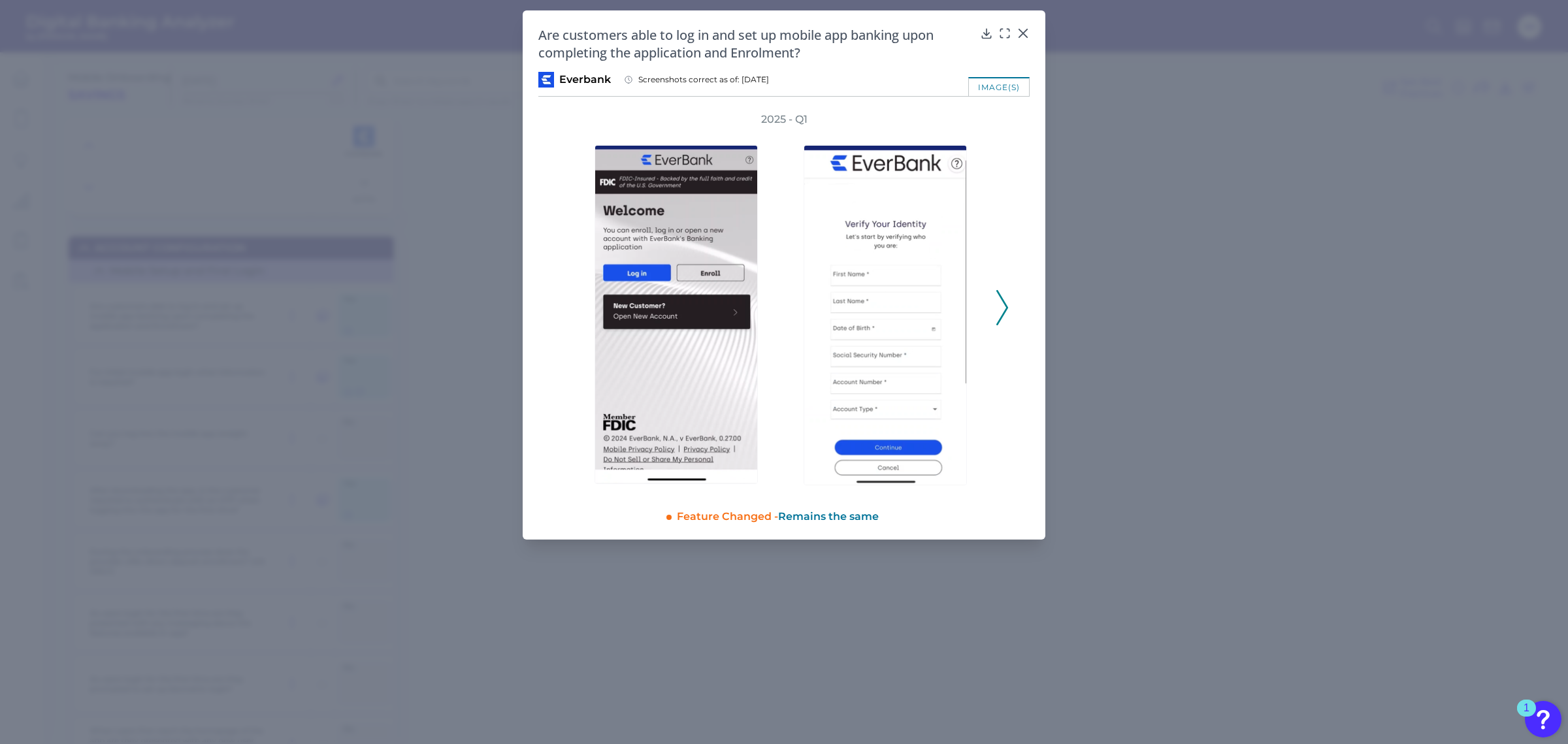
click at [1002, 309] on icon at bounding box center [1003, 308] width 12 height 35
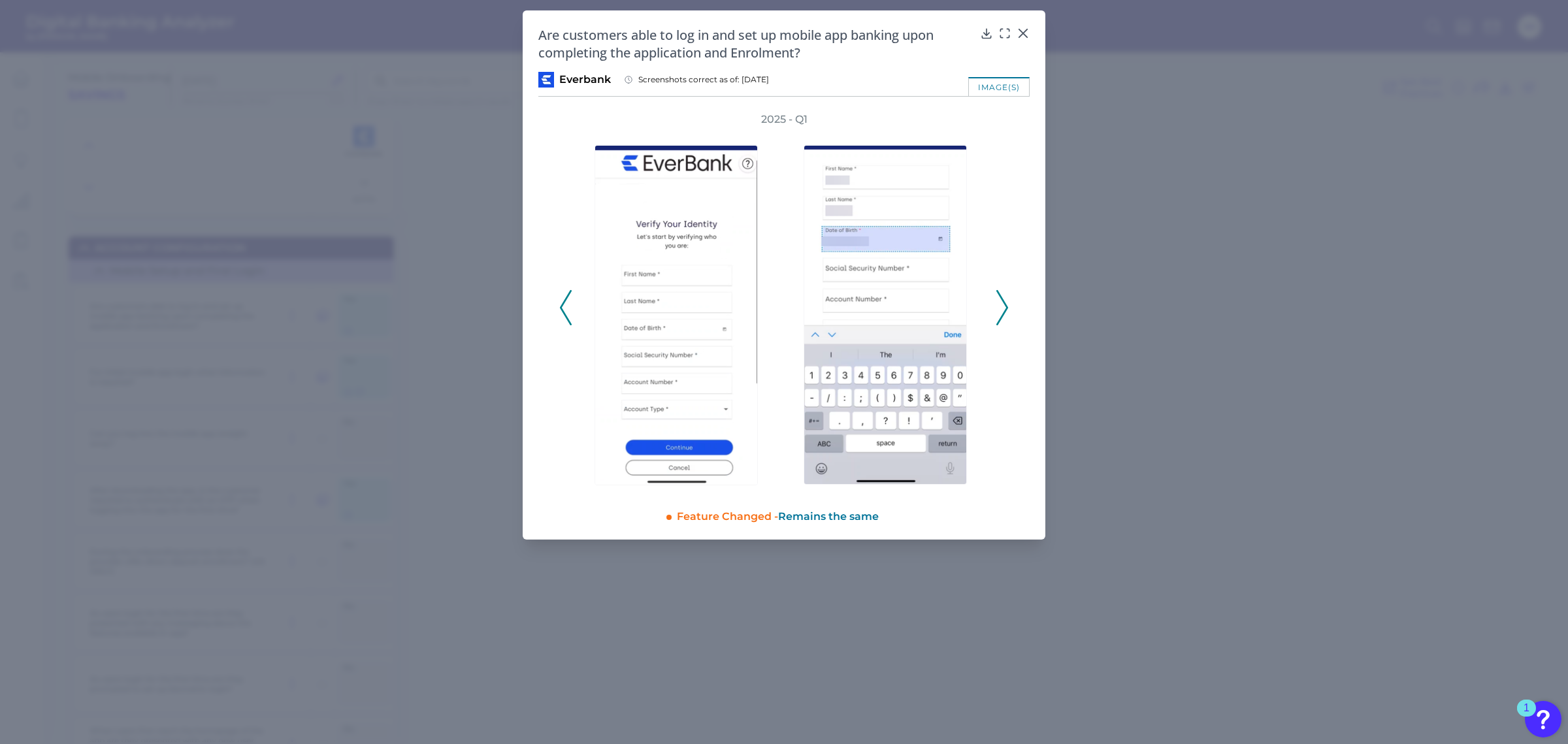
click at [1002, 309] on icon at bounding box center [1003, 308] width 12 height 35
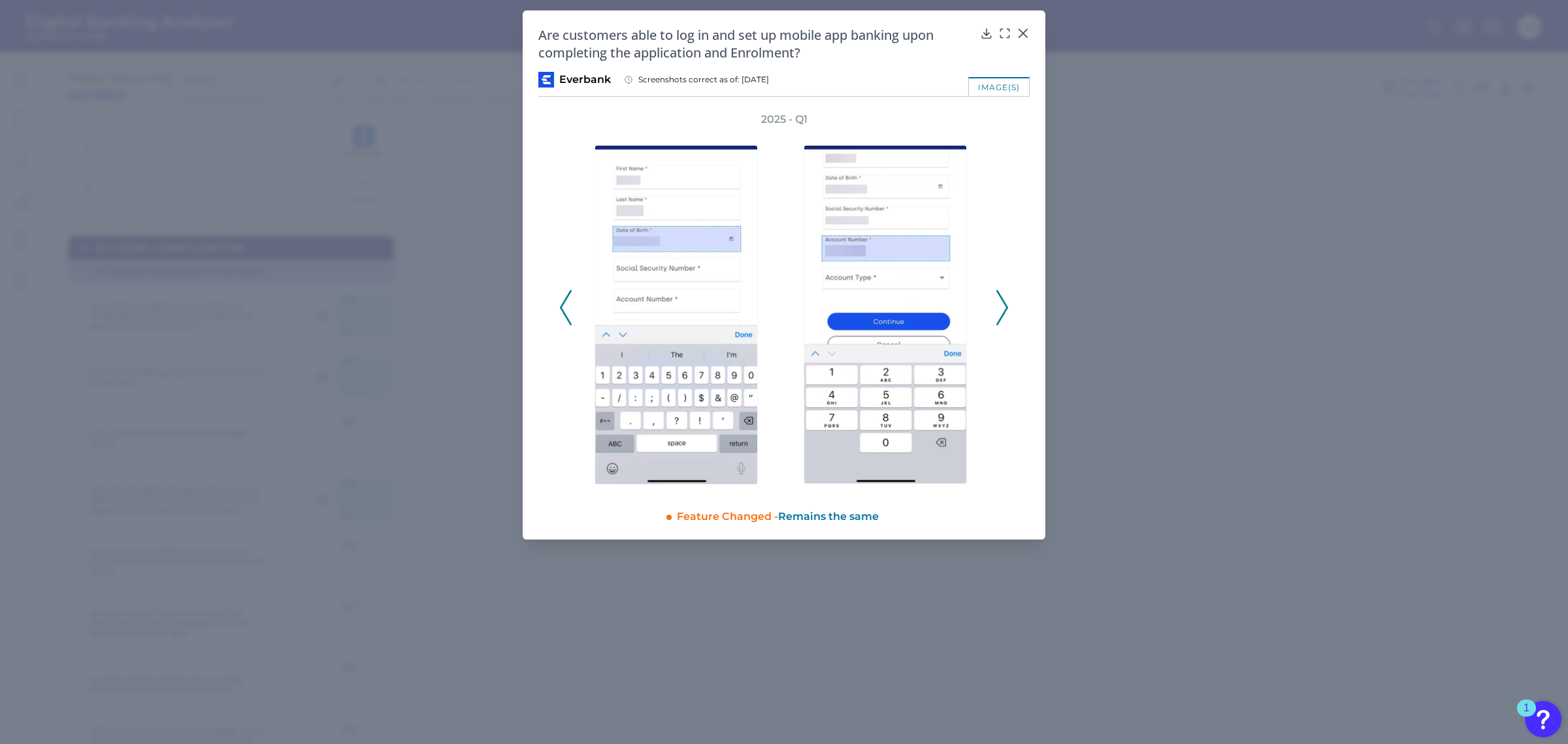
click at [1002, 309] on icon at bounding box center [1003, 308] width 12 height 35
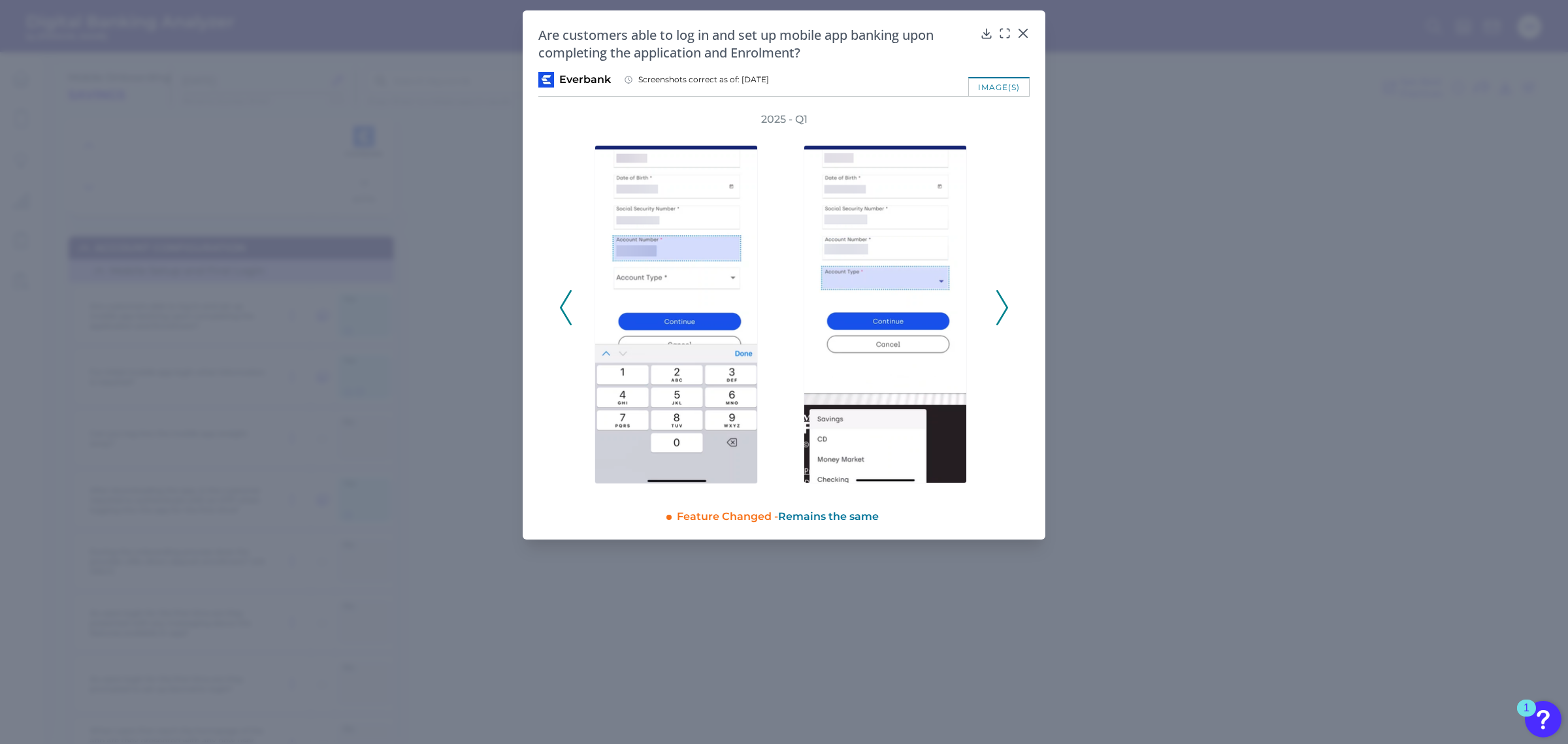
click at [1002, 309] on icon at bounding box center [1003, 308] width 12 height 35
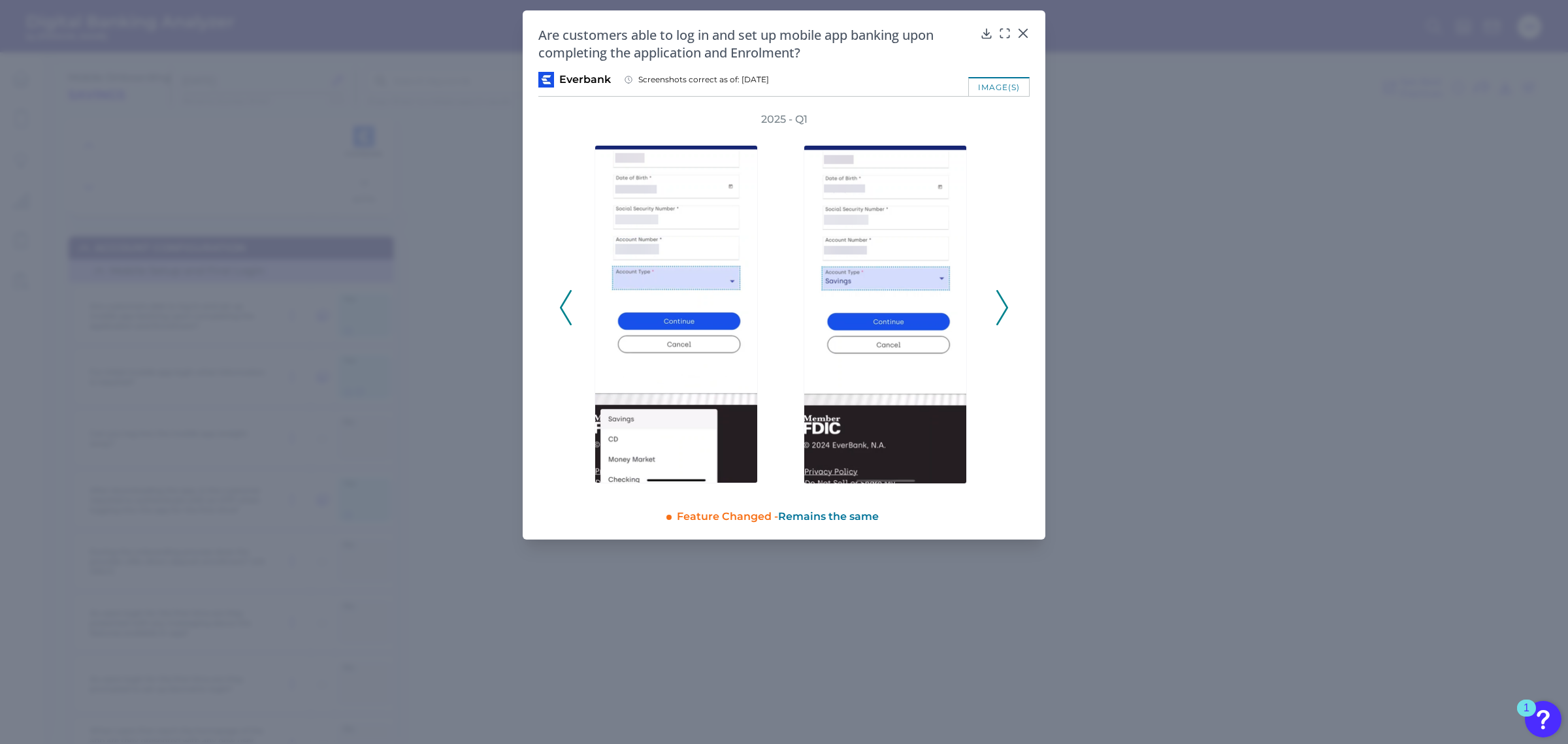
click at [1002, 302] on icon at bounding box center [1003, 308] width 12 height 35
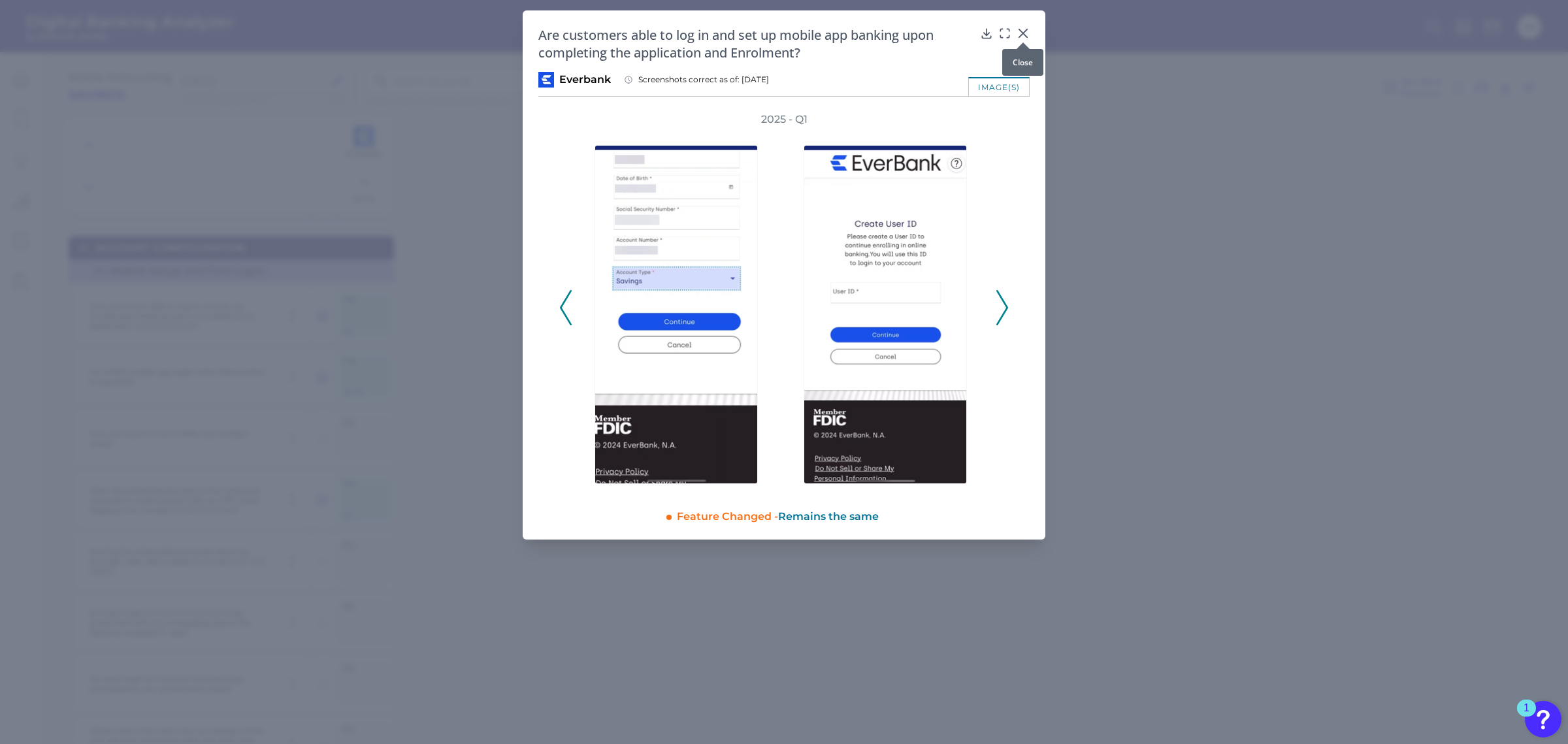
click at [1018, 32] on icon at bounding box center [1023, 33] width 13 height 13
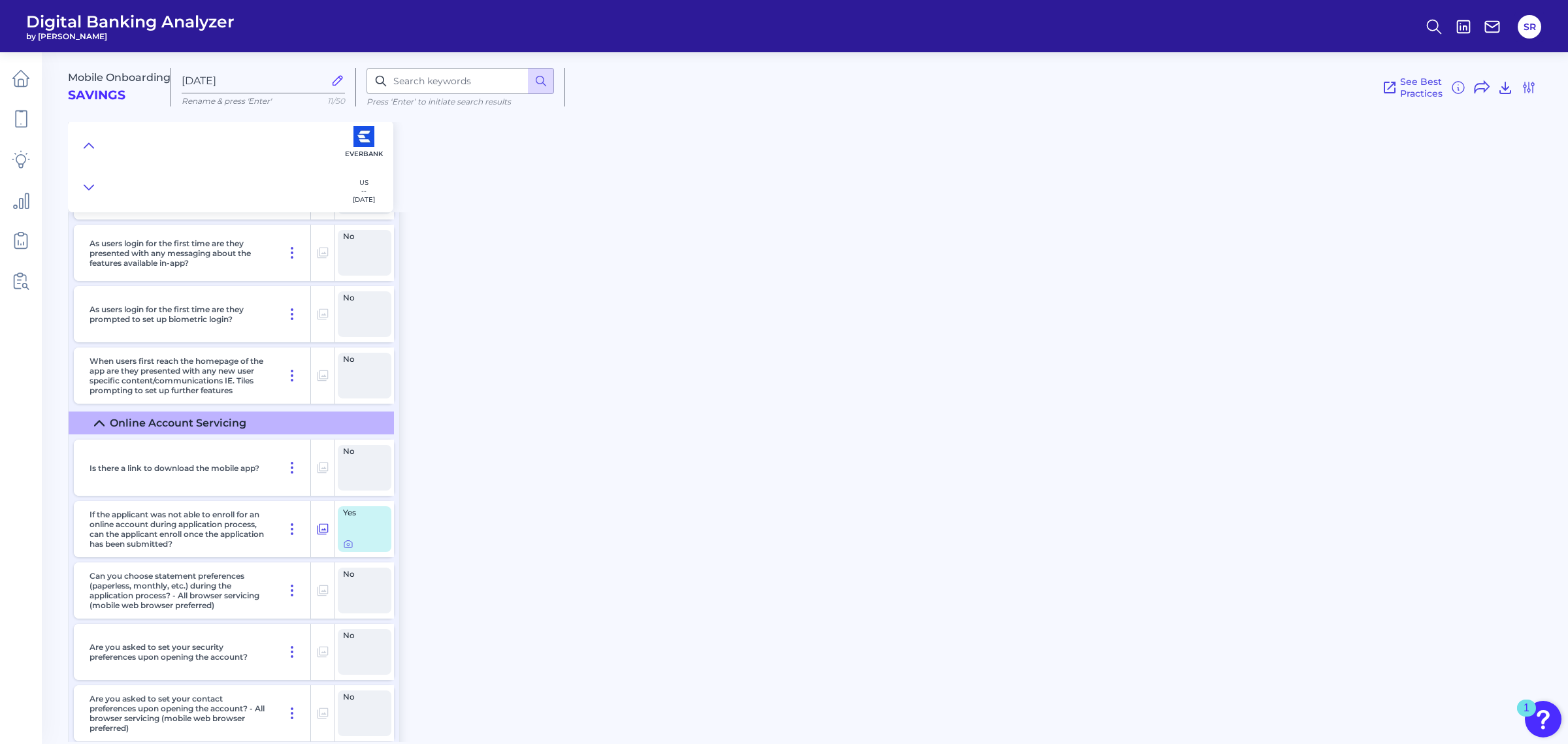
scroll to position [6778, 0]
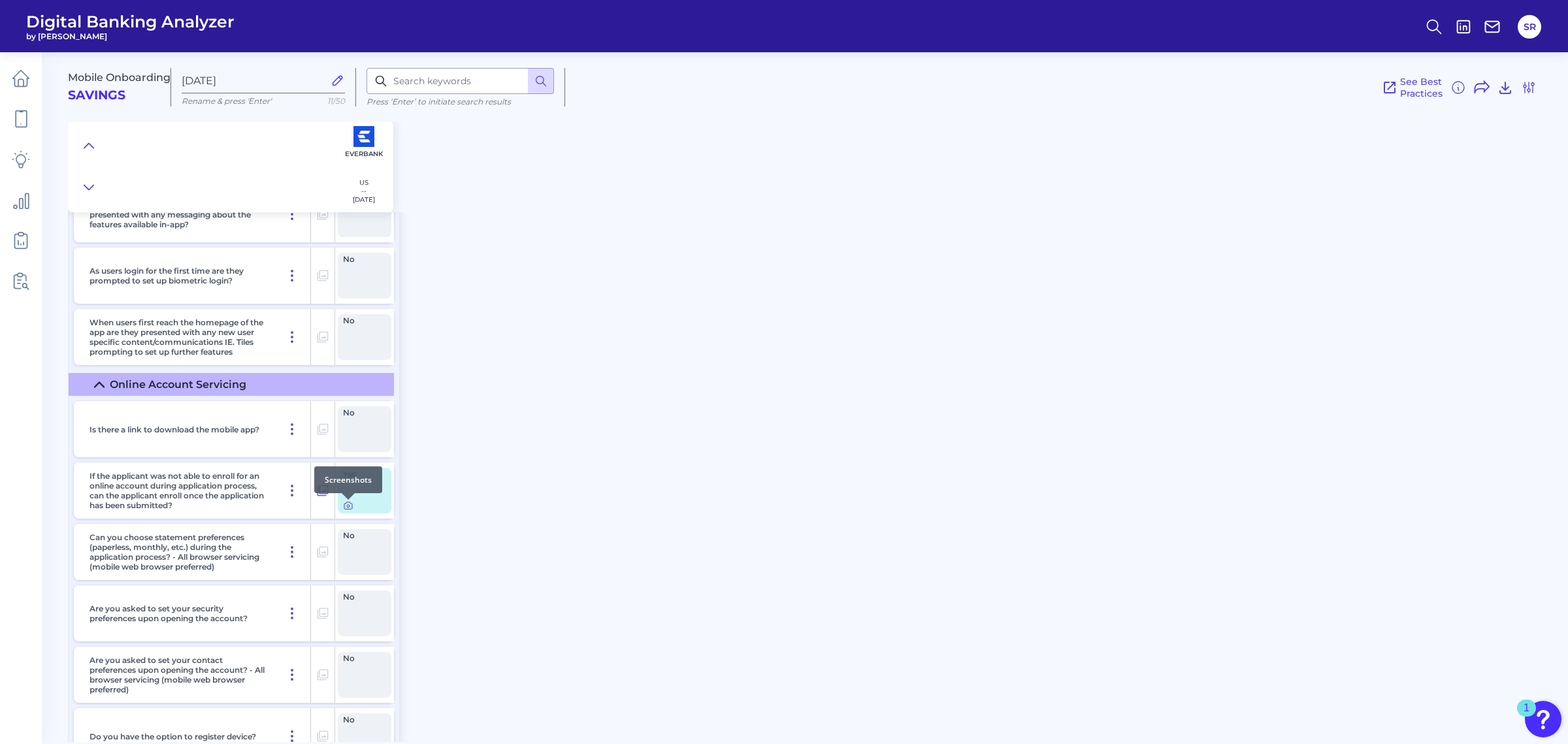
click at [345, 508] on icon at bounding box center [348, 506] width 11 height 11
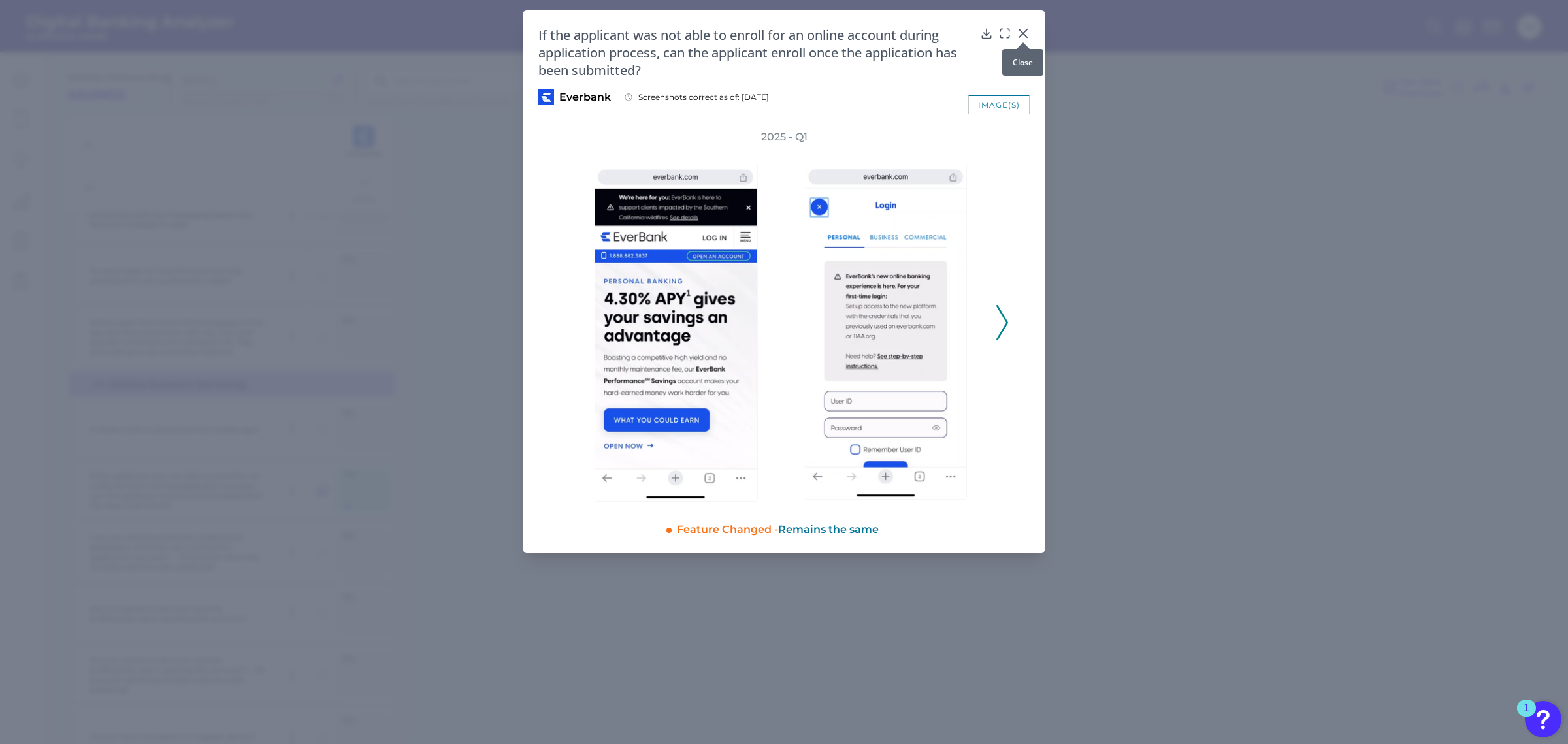
click at [1023, 32] on icon at bounding box center [1023, 33] width 13 height 13
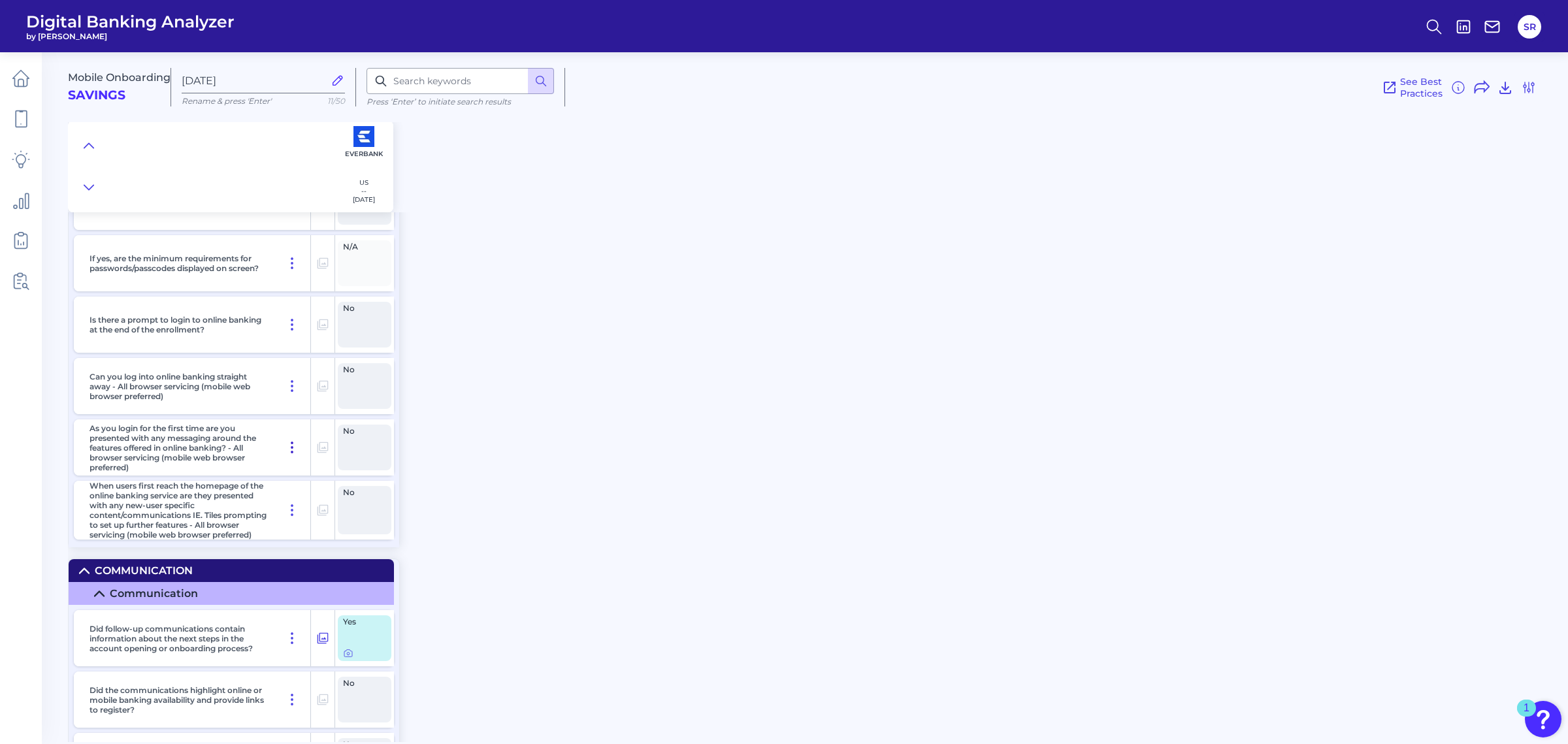
scroll to position [7442, 0]
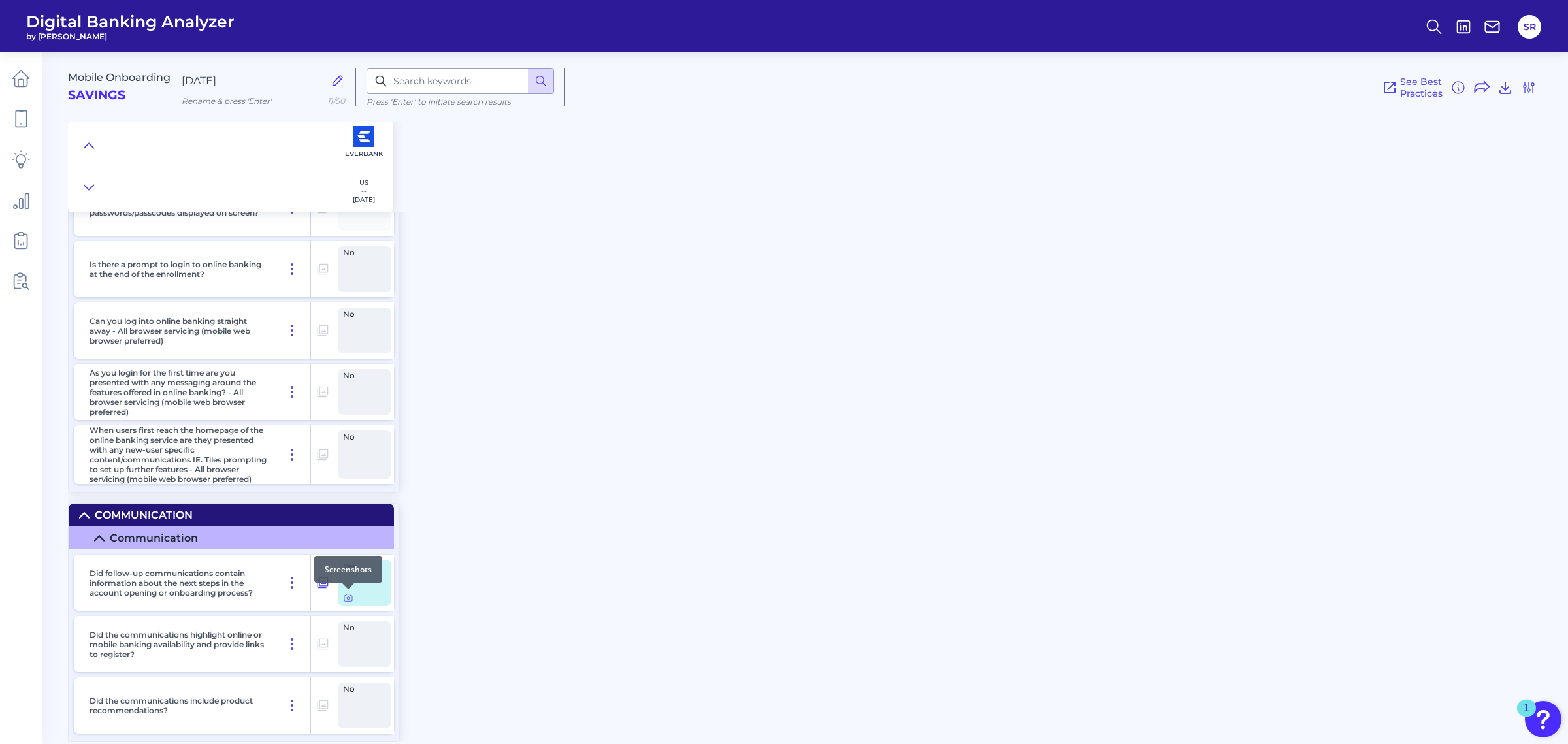
click at [345, 595] on div at bounding box center [348, 589] width 13 height 13
click at [348, 599] on icon at bounding box center [348, 598] width 11 height 11
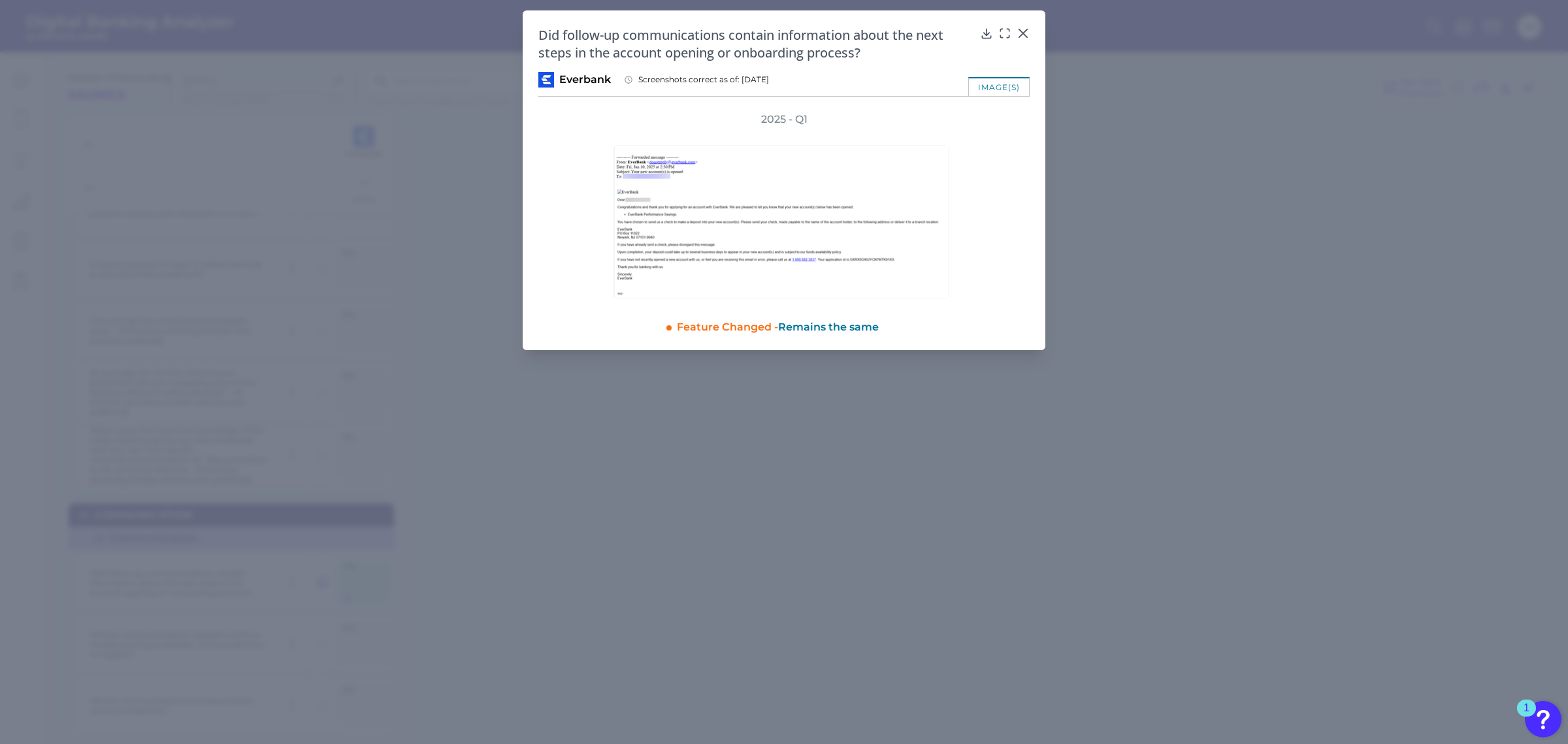
click at [1031, 27] on div "Did follow-up communications contain information about the next steps in the ac…" at bounding box center [783, 180] width 522 height 340
click at [1016, 35] on div "Did follow-up communications contain information about the next steps in the ac…" at bounding box center [784, 44] width 492 height 35
click at [1023, 35] on icon at bounding box center [1023, 33] width 8 height 8
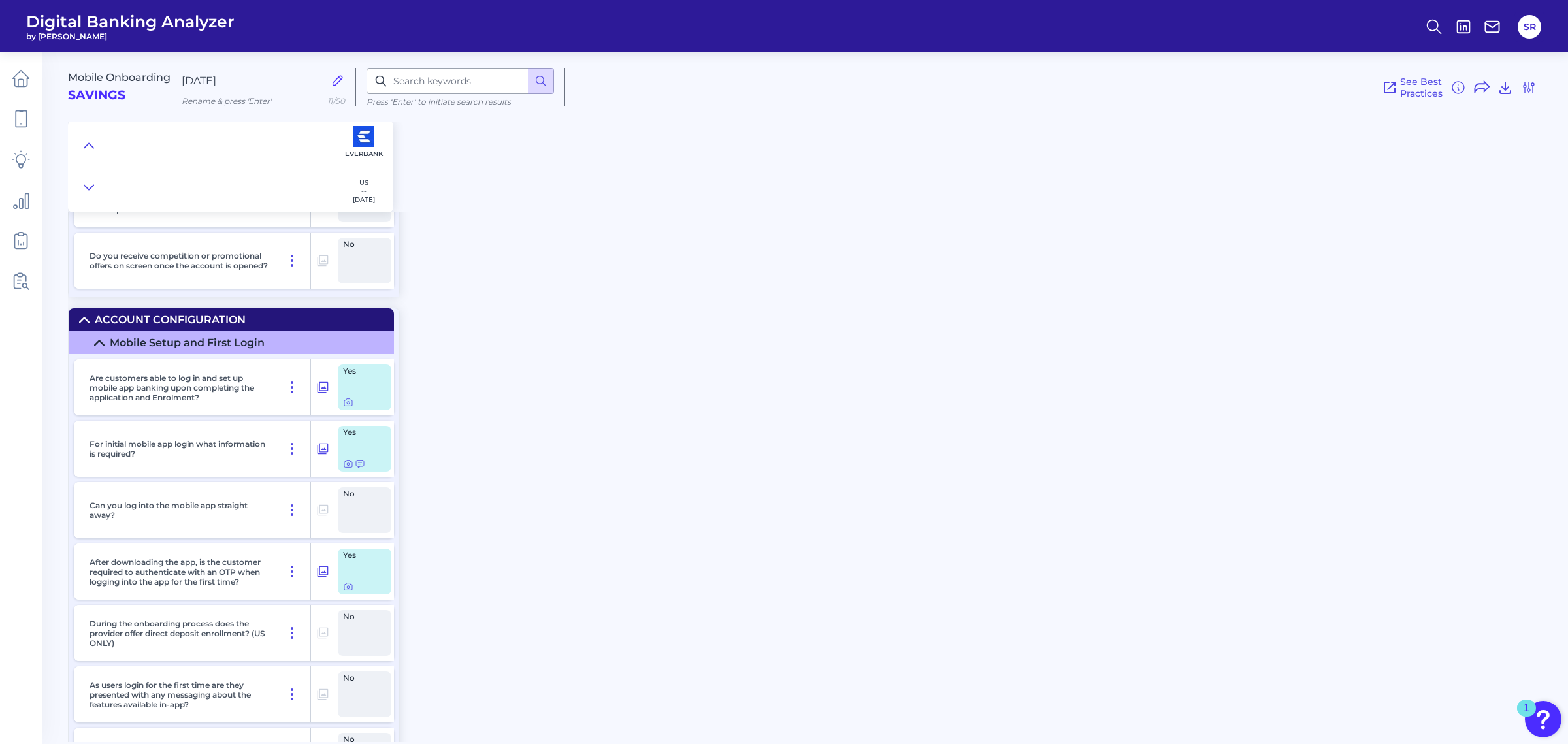
scroll to position [6216, 0]
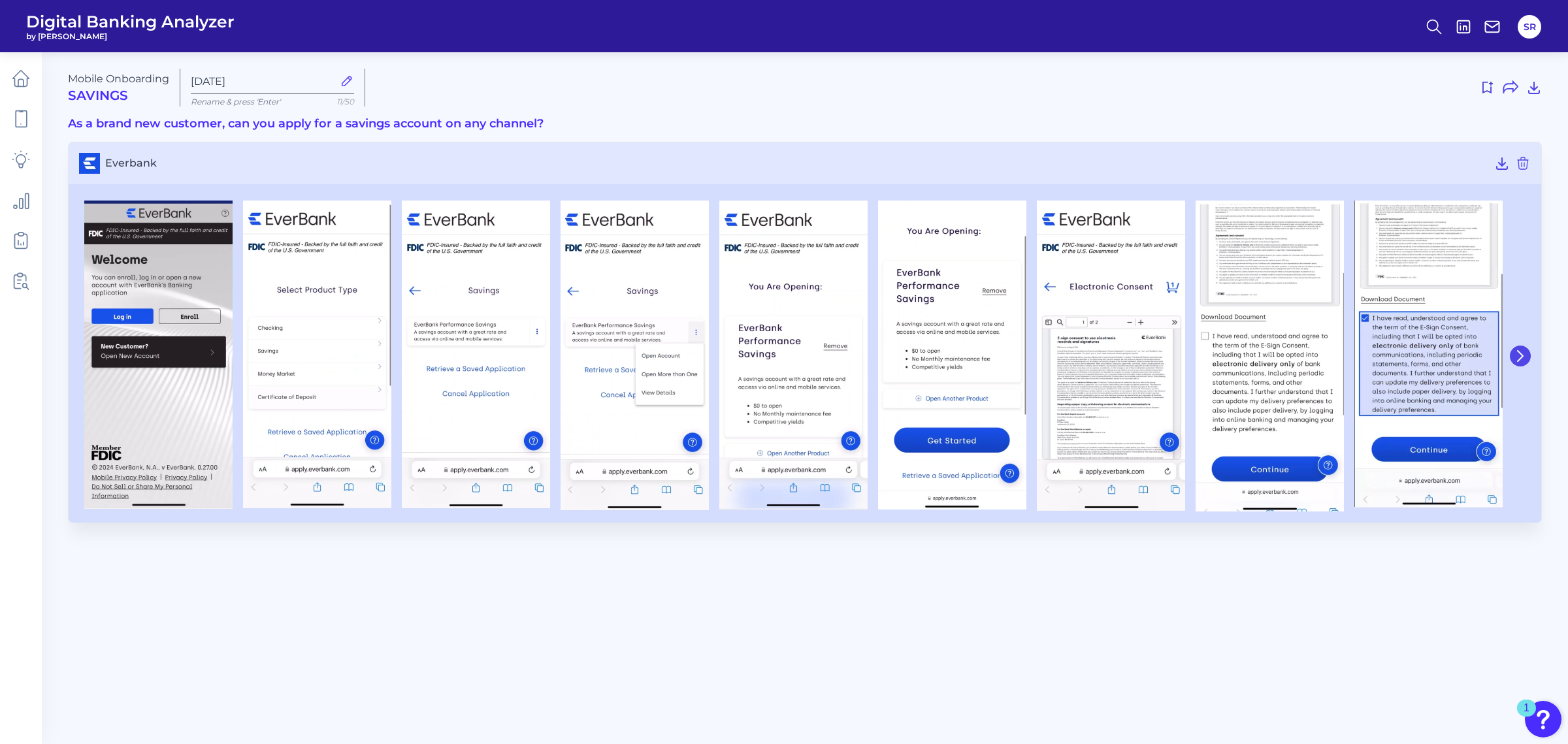
click at [1523, 348] on button at bounding box center [1521, 356] width 21 height 21
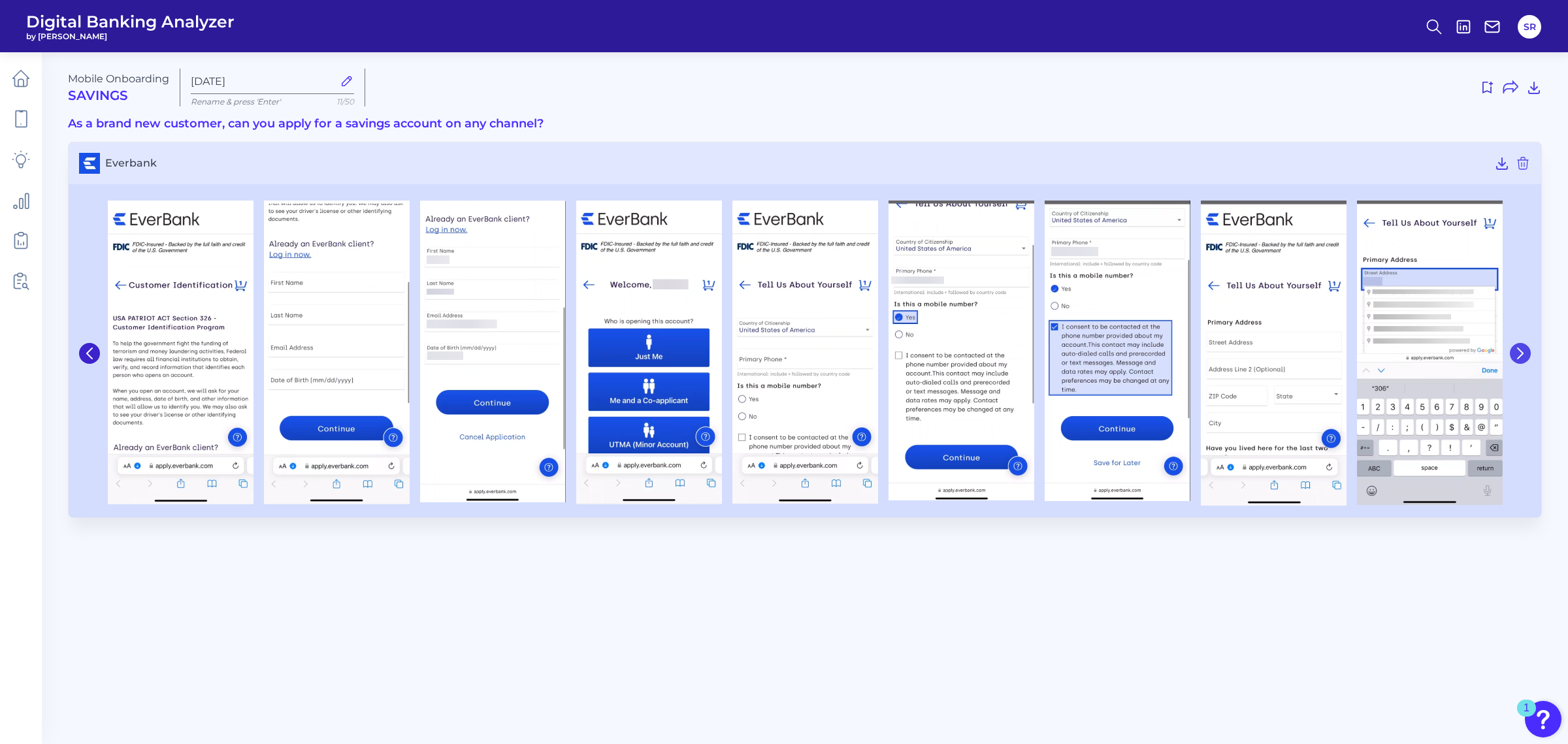
click at [1523, 348] on icon at bounding box center [1521, 354] width 12 height 12
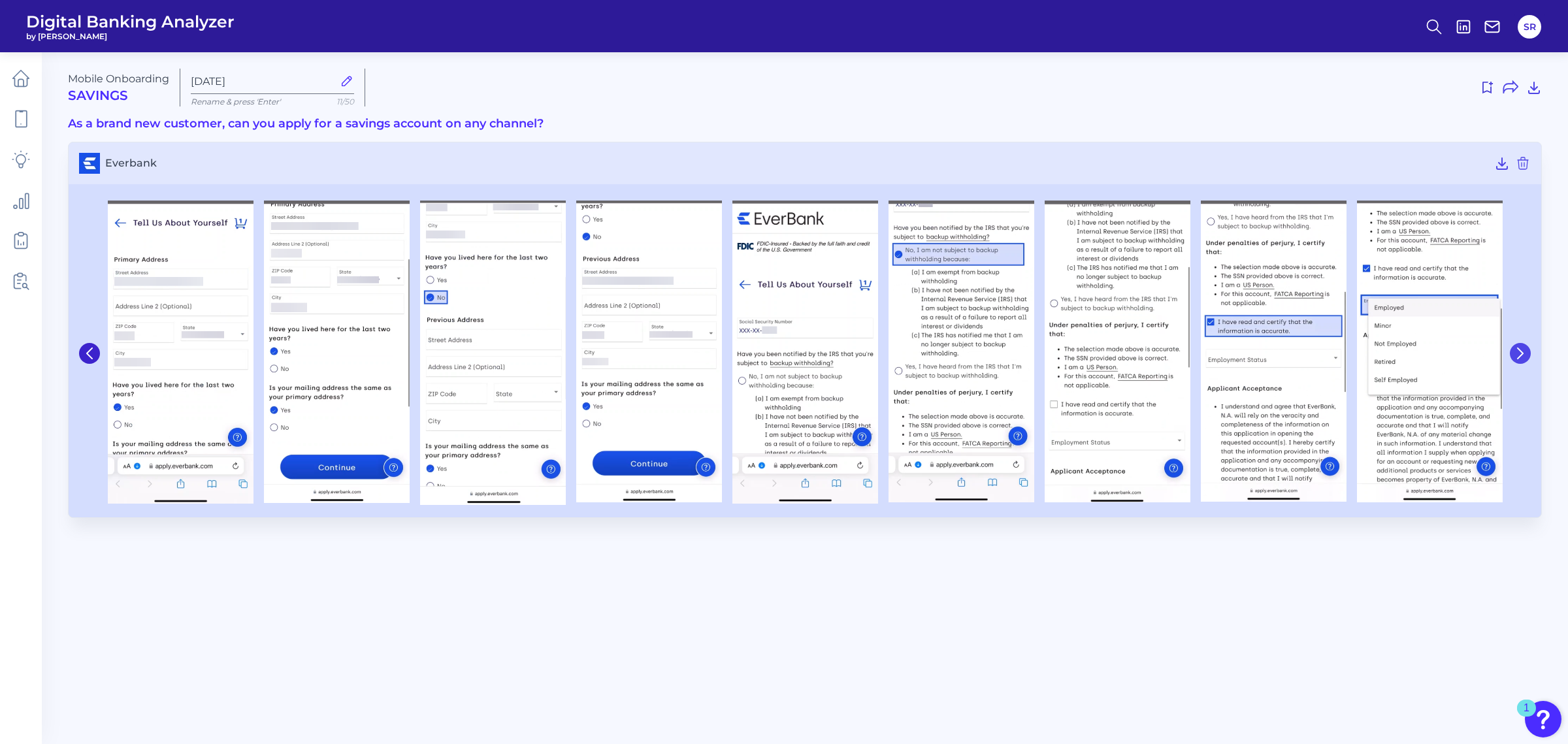
click at [1523, 348] on icon at bounding box center [1521, 354] width 12 height 12
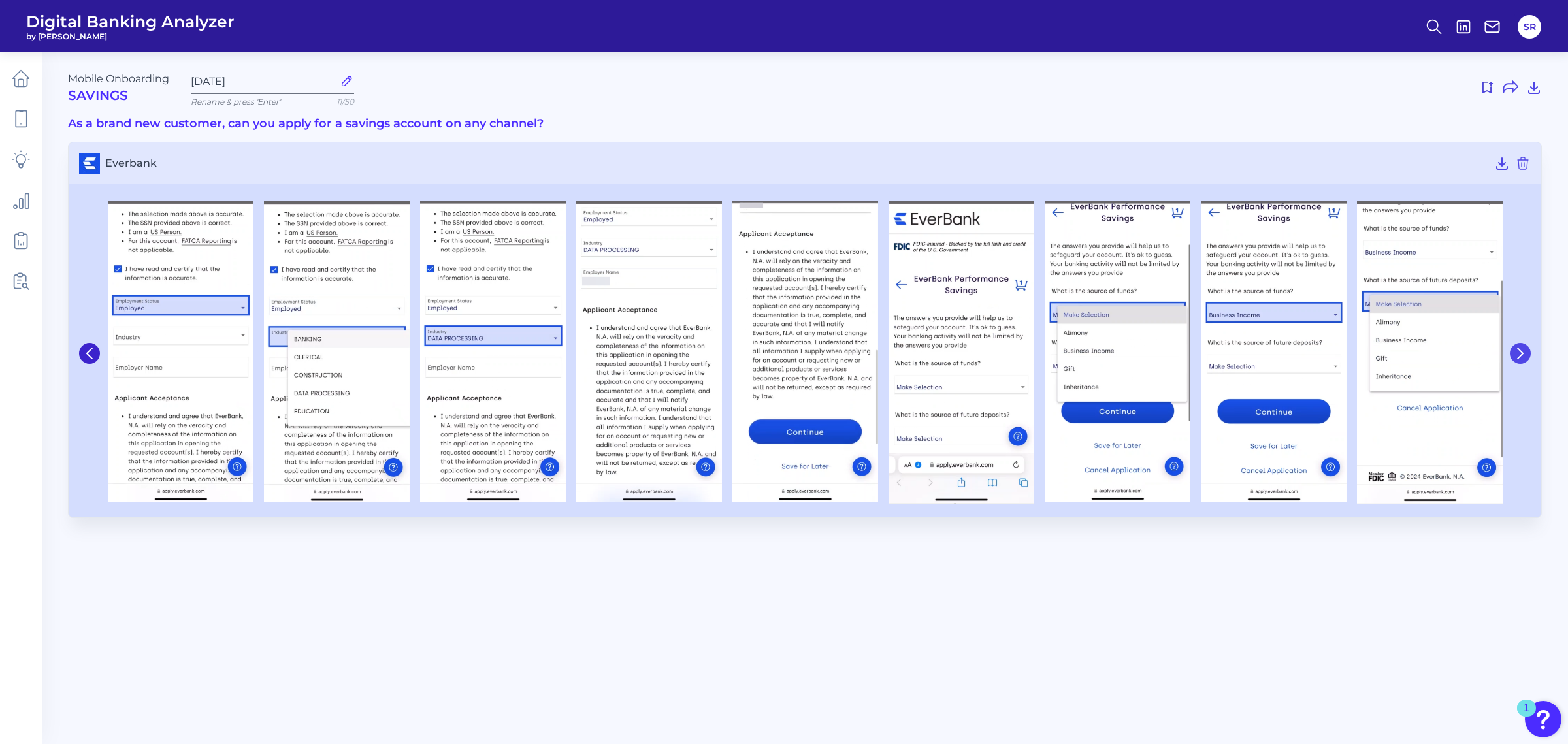
click at [1523, 348] on icon at bounding box center [1521, 354] width 12 height 12
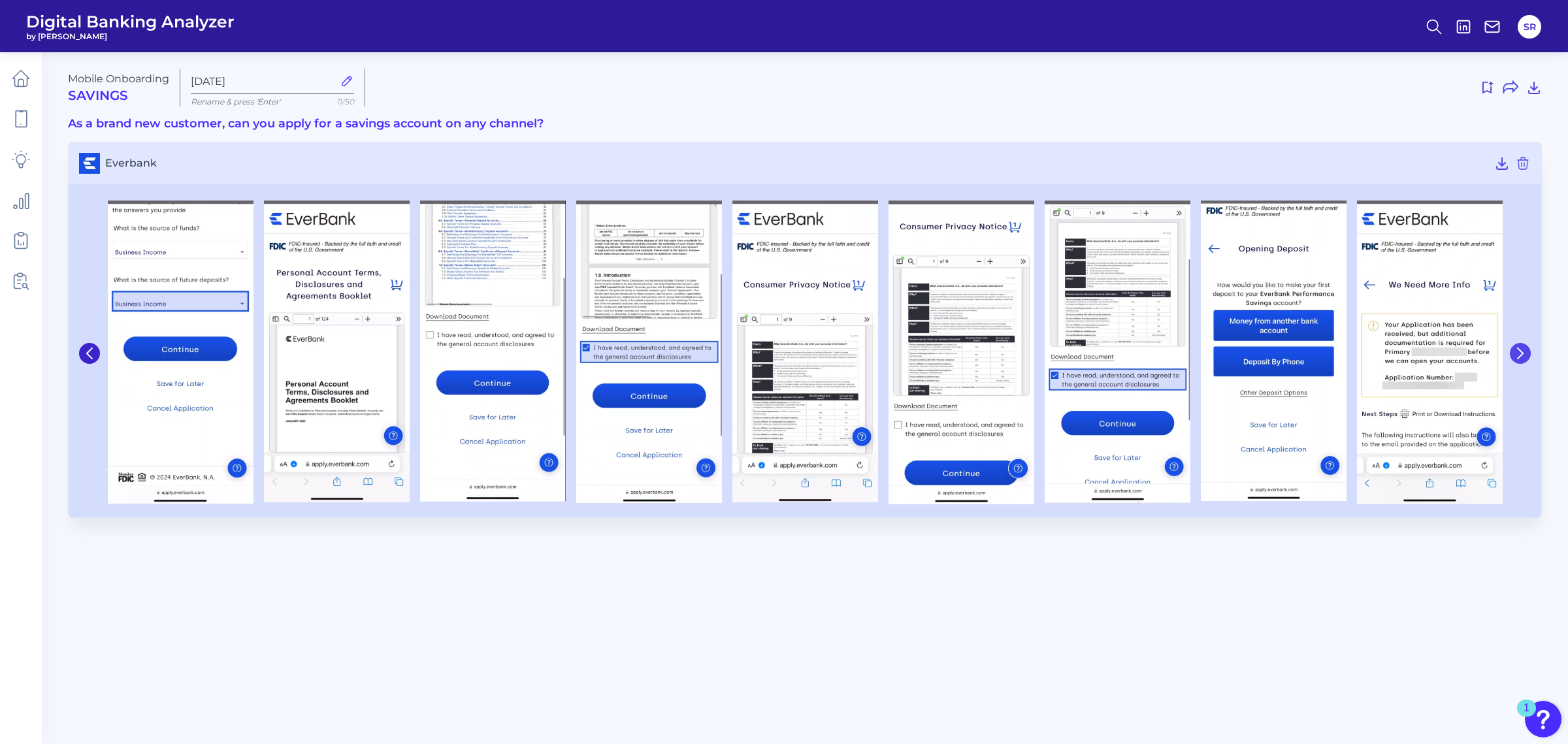
click at [1523, 348] on icon at bounding box center [1521, 354] width 12 height 12
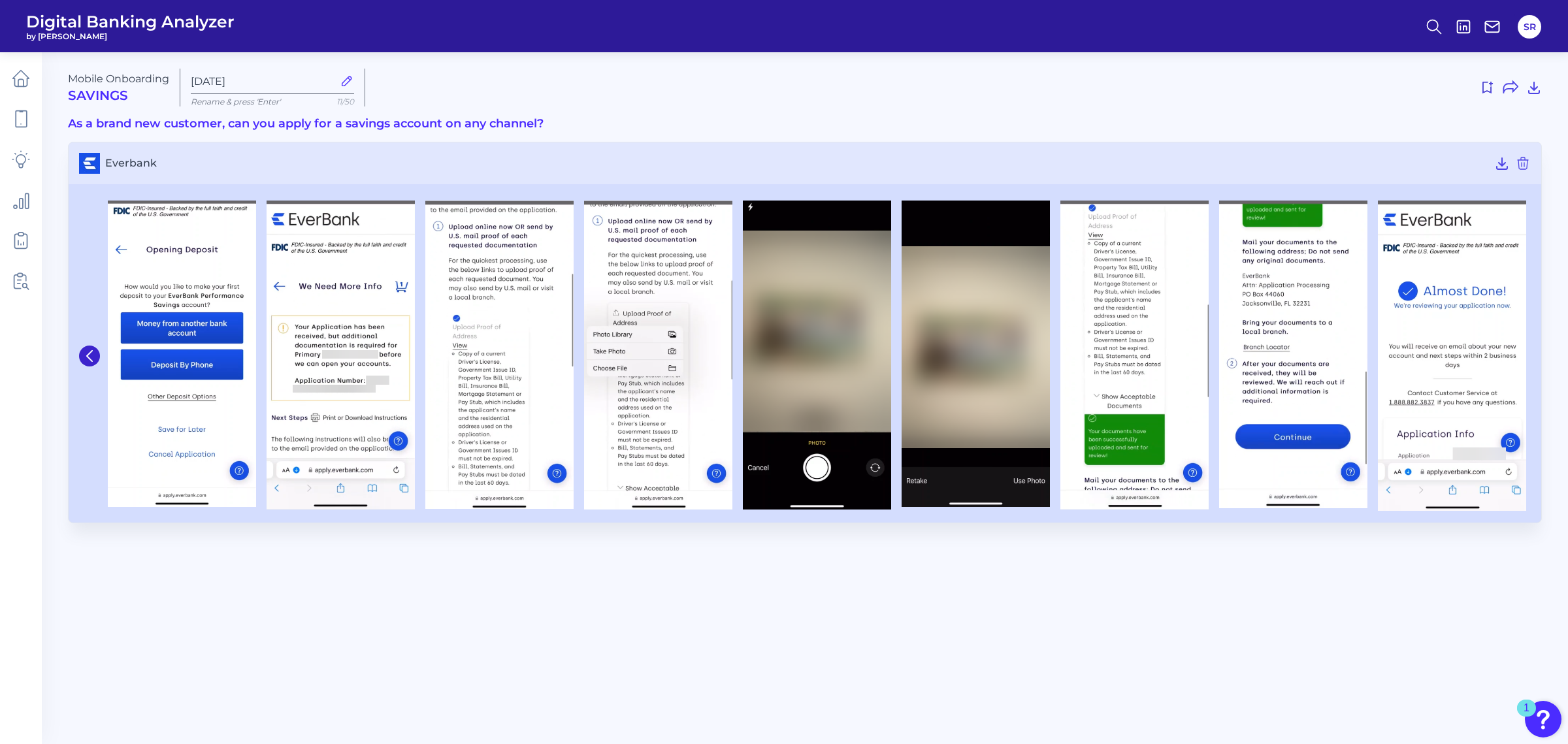
click at [1523, 348] on img at bounding box center [1452, 356] width 149 height 311
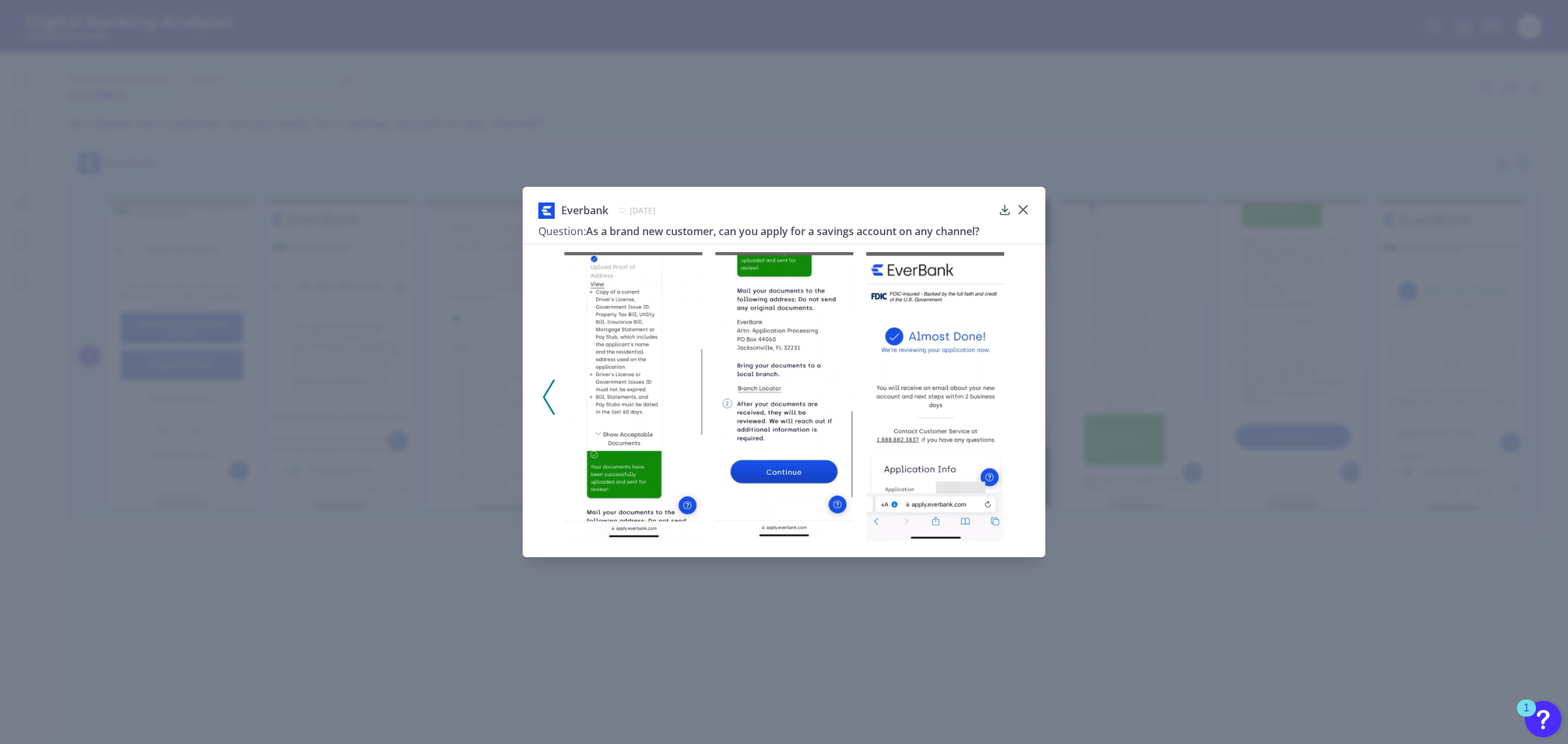
click at [556, 400] on div at bounding box center [783, 392] width 522 height 298
click at [549, 401] on icon at bounding box center [549, 397] width 12 height 35
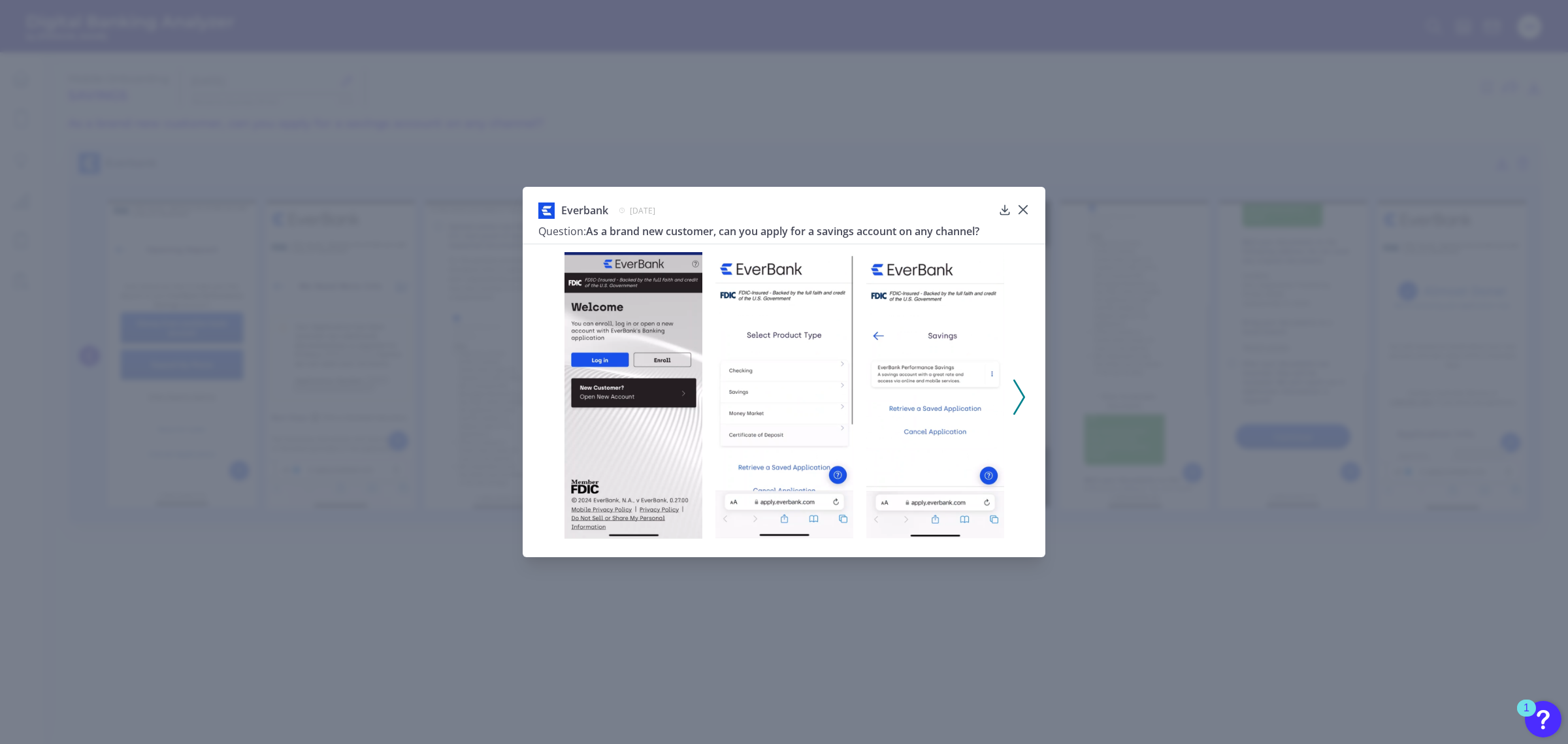
click at [549, 401] on div at bounding box center [783, 392] width 522 height 298
click at [1024, 207] on icon at bounding box center [1023, 210] width 13 height 13
